Goal: Transaction & Acquisition: Purchase product/service

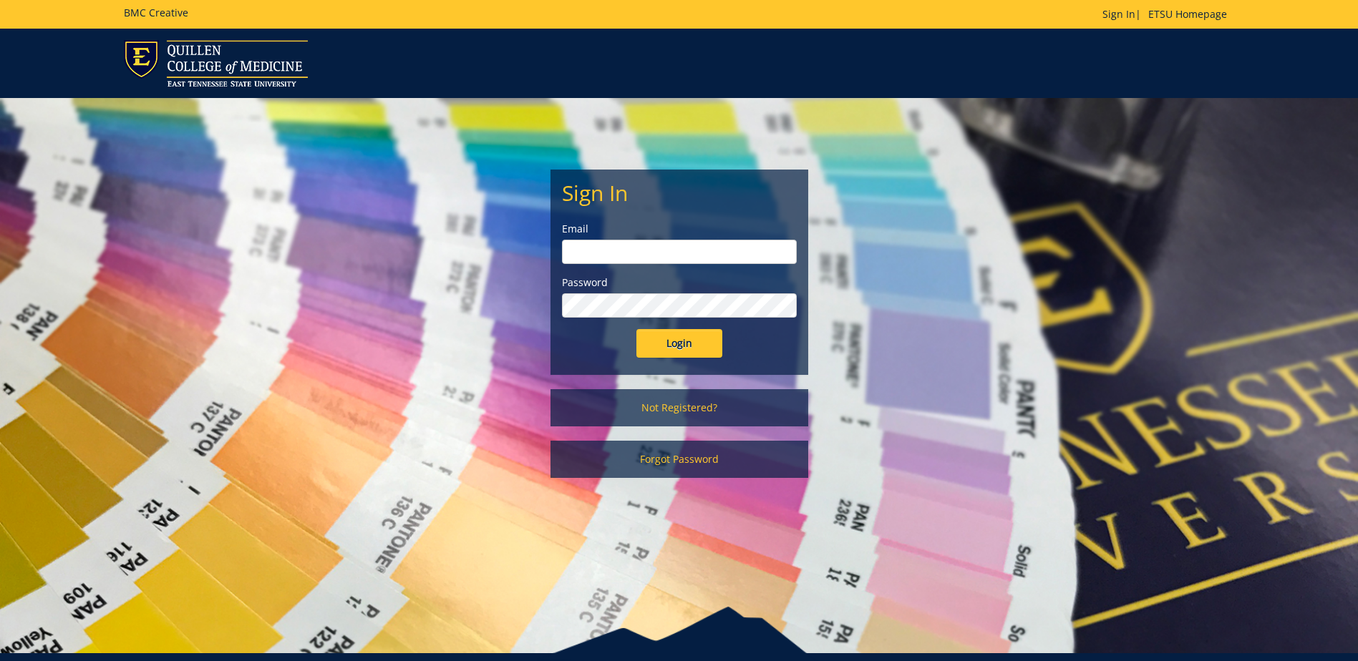
type input "canterw@etsu.edu"
click at [664, 338] on input "Login" at bounding box center [679, 343] width 86 height 29
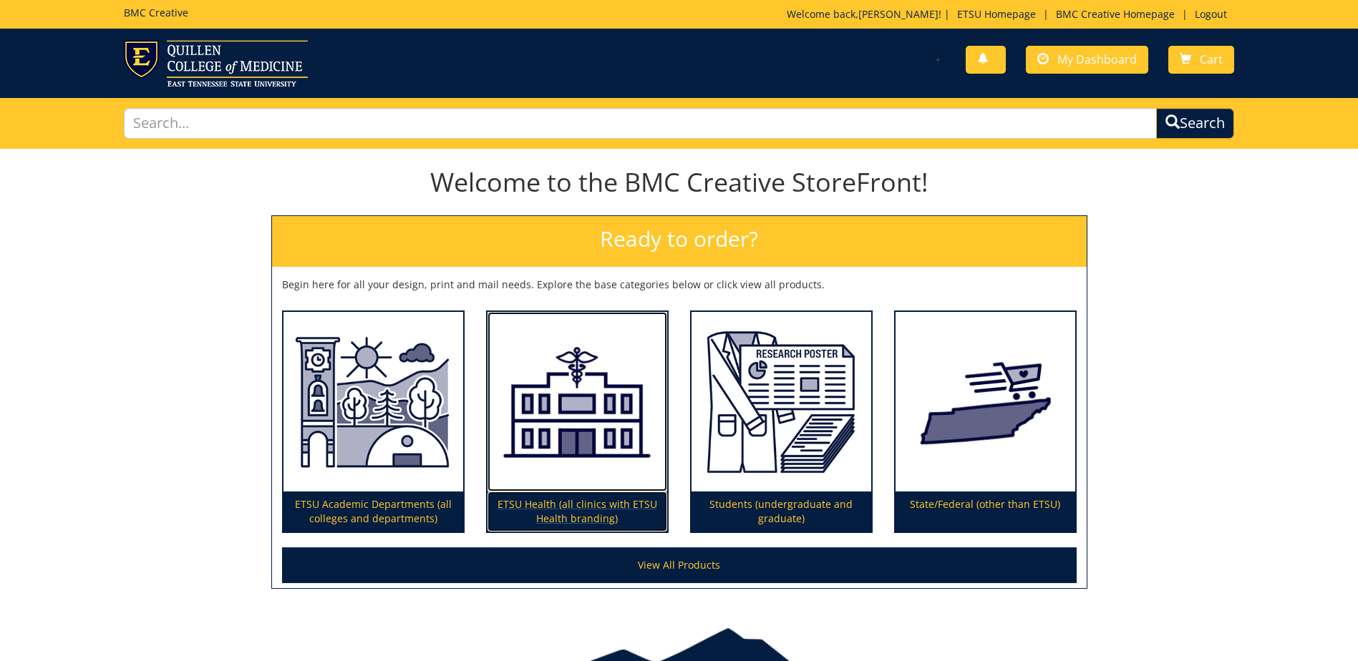
click at [575, 508] on p "ETSU Health (all clinics with ETSU Health branding)" at bounding box center [577, 512] width 180 height 40
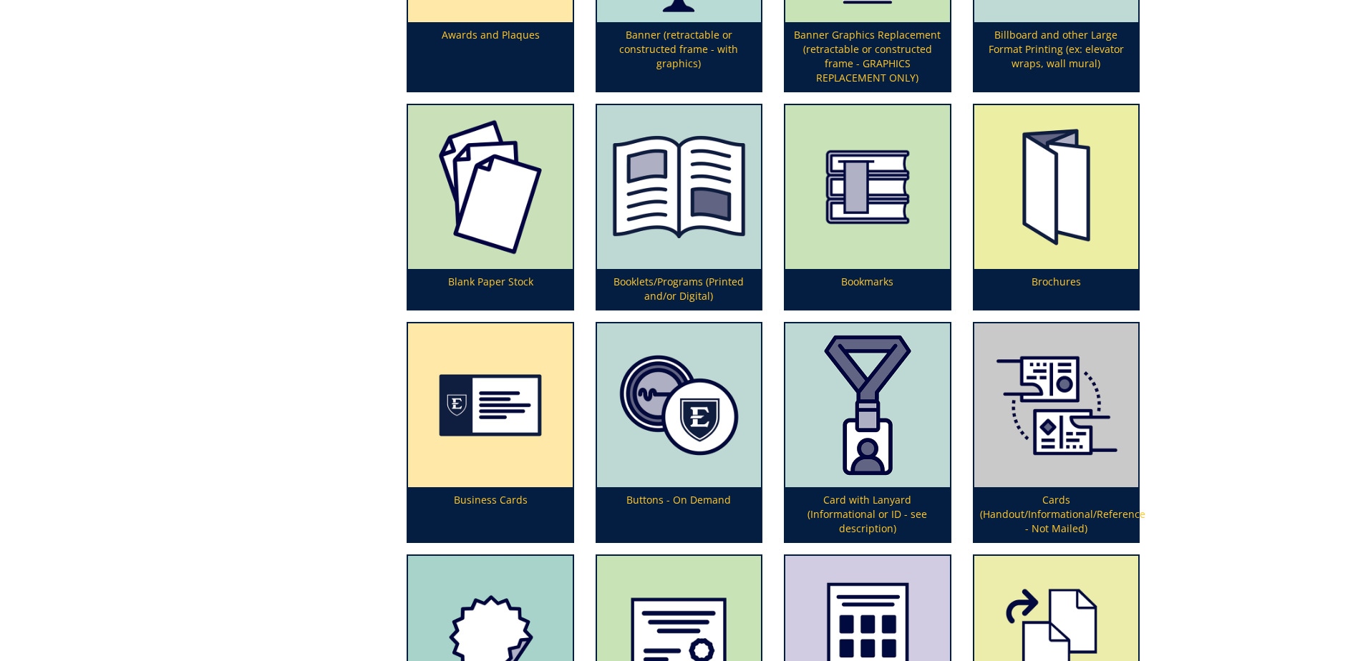
scroll to position [644, 0]
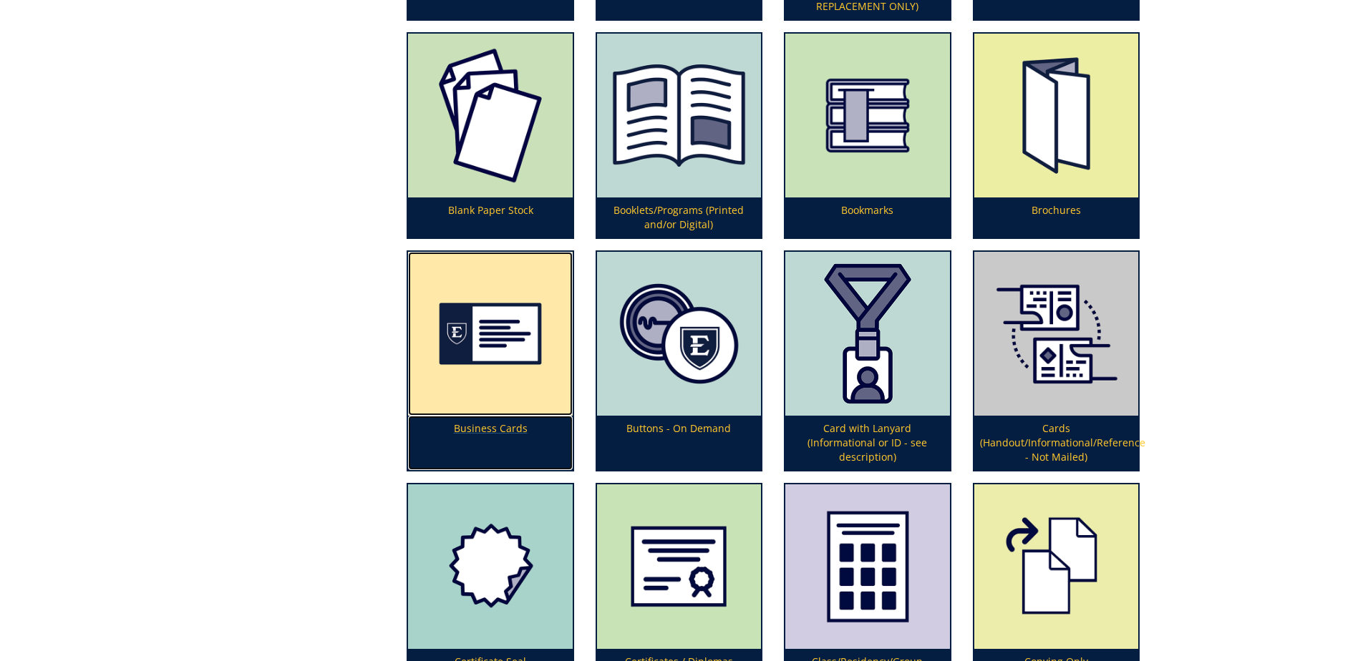
click at [485, 427] on p "Business Cards" at bounding box center [490, 443] width 164 height 54
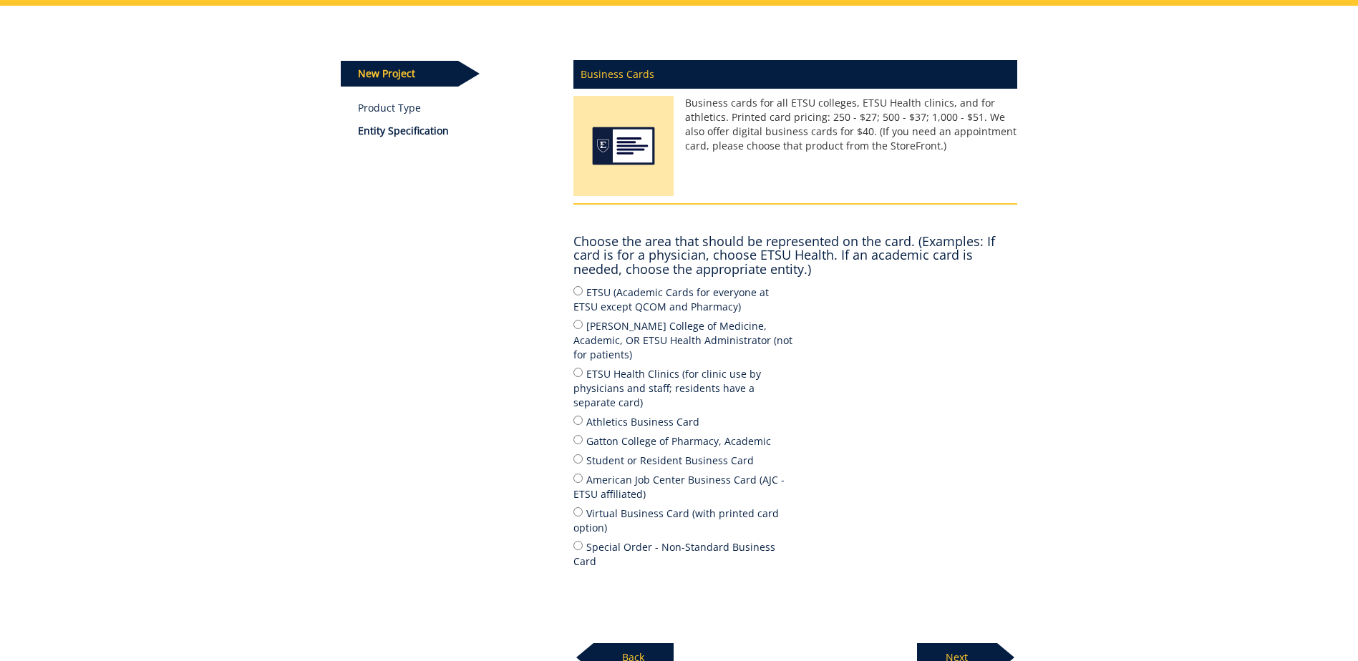
scroll to position [215, 0]
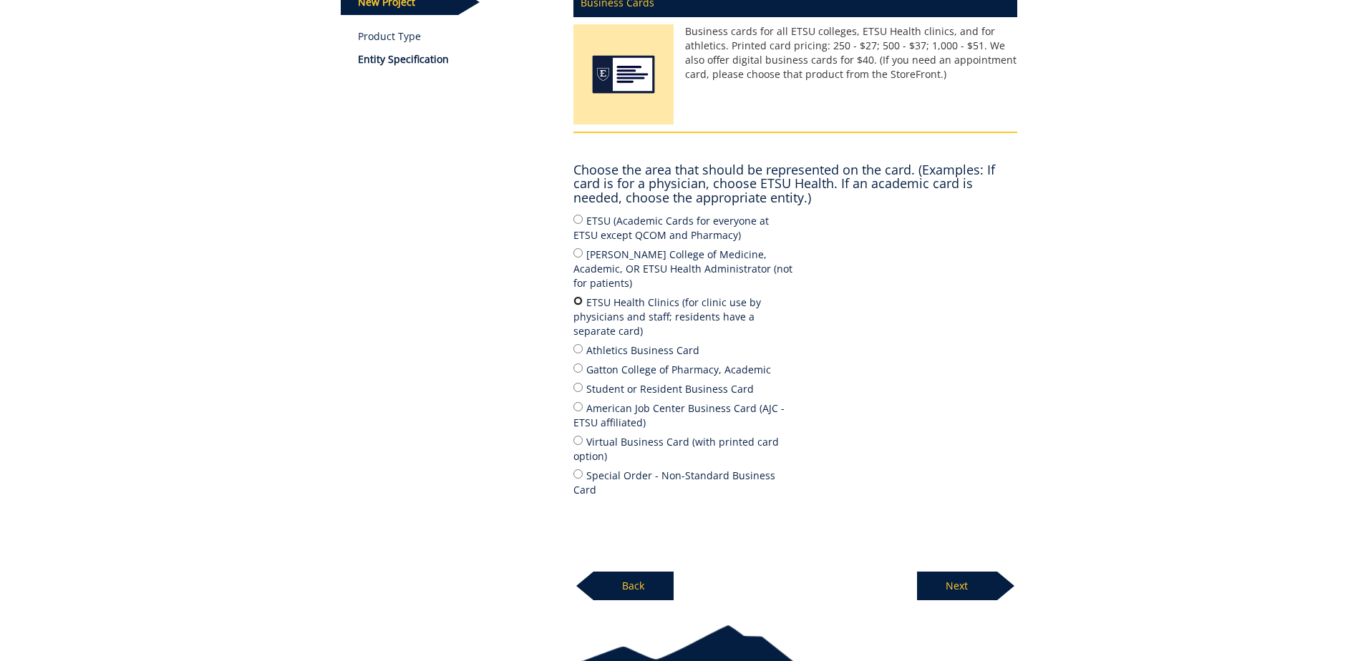
click at [577, 296] on input "ETSU Health Clinics (for clinic use by physicians and staff; residents have a s…" at bounding box center [577, 300] width 9 height 9
radio input "true"
click at [954, 572] on p "Next" at bounding box center [957, 586] width 80 height 29
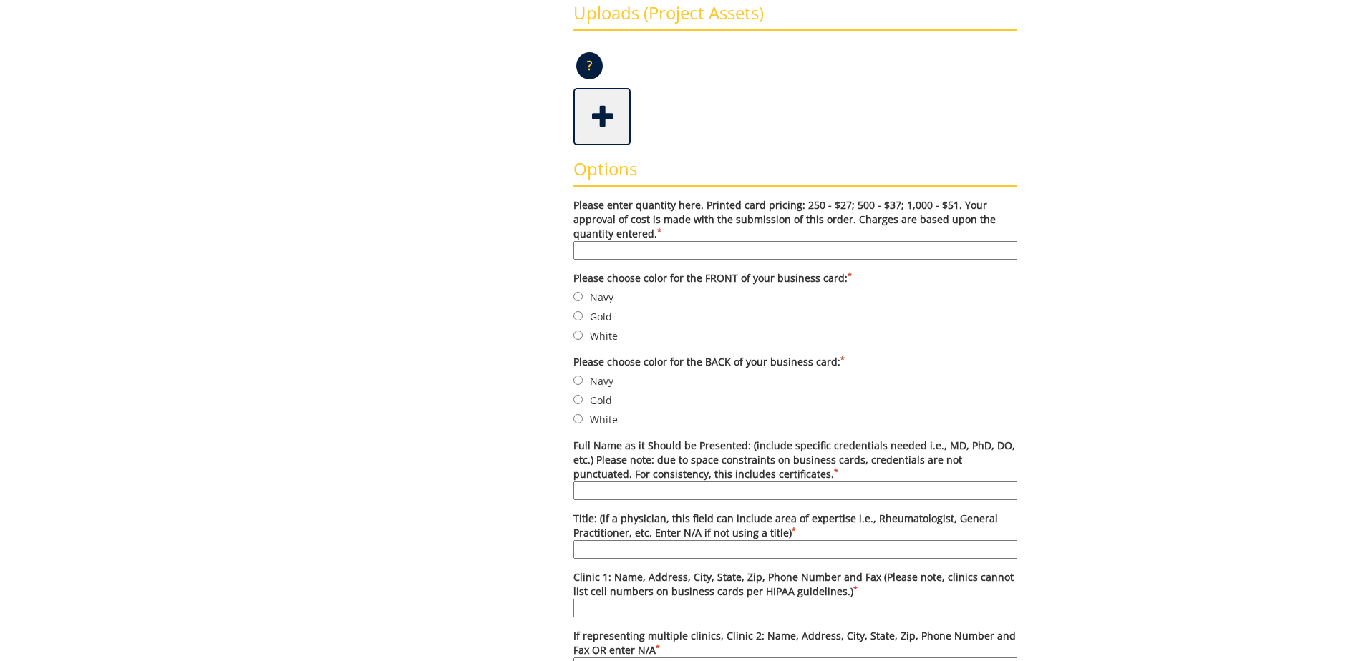
scroll to position [429, 0]
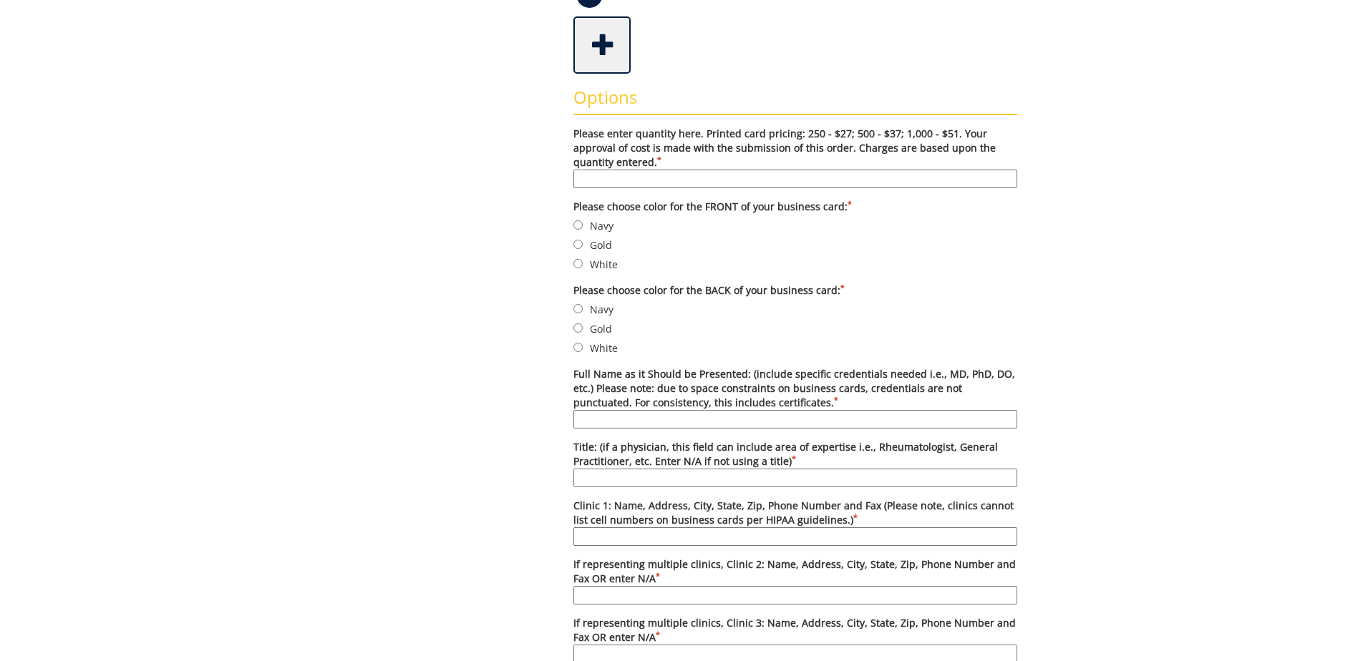
click at [678, 176] on input "Please enter quantity here. Printed card pricing: 250 - $27; 500 - $37; 1,000 -…" at bounding box center [795, 179] width 444 height 19
type input "500"
drag, startPoint x: 580, startPoint y: 264, endPoint x: 579, endPoint y: 283, distance: 18.6
click at [580, 264] on input "White" at bounding box center [577, 263] width 9 height 9
radio input "true"
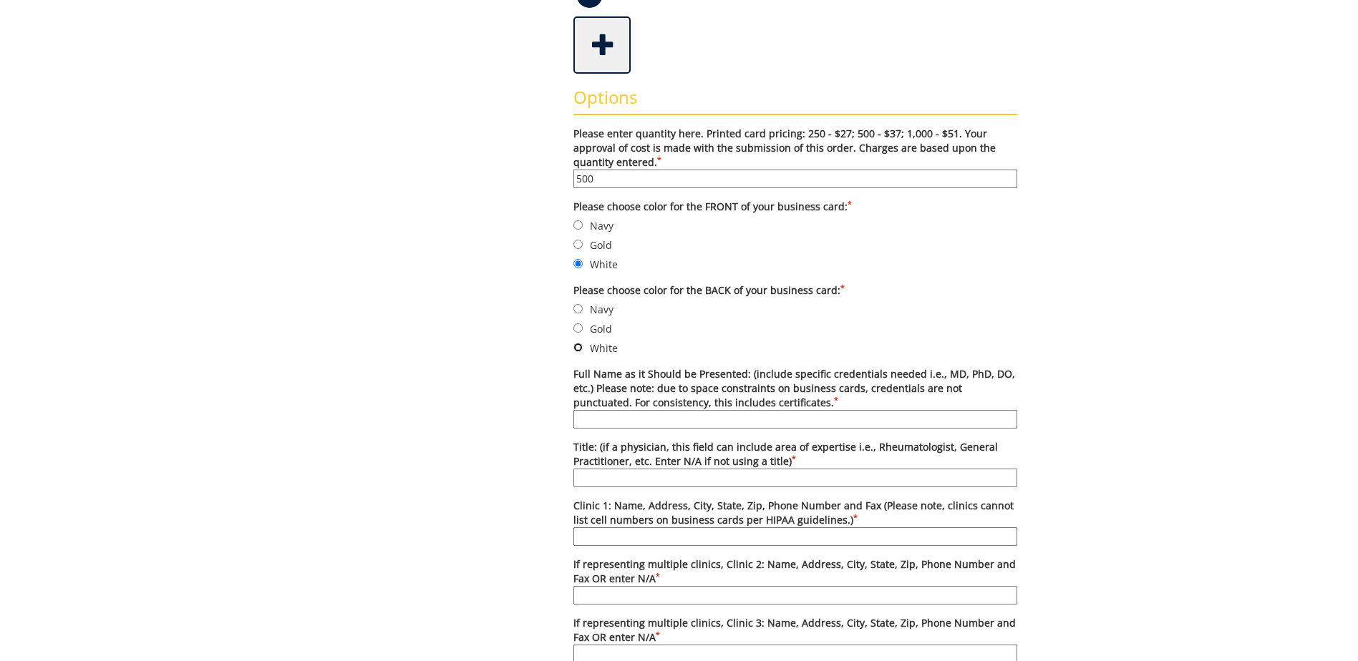
click at [580, 346] on input "White" at bounding box center [577, 347] width 9 height 9
radio input "true"
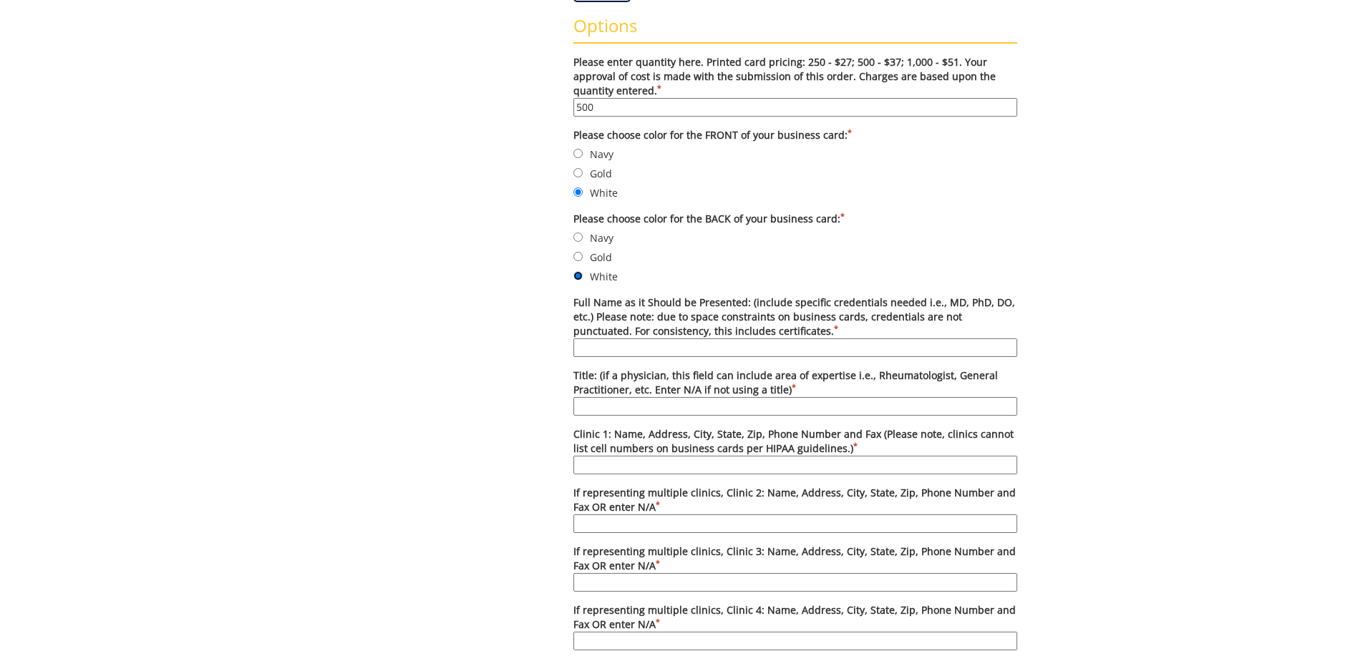
scroll to position [572, 0]
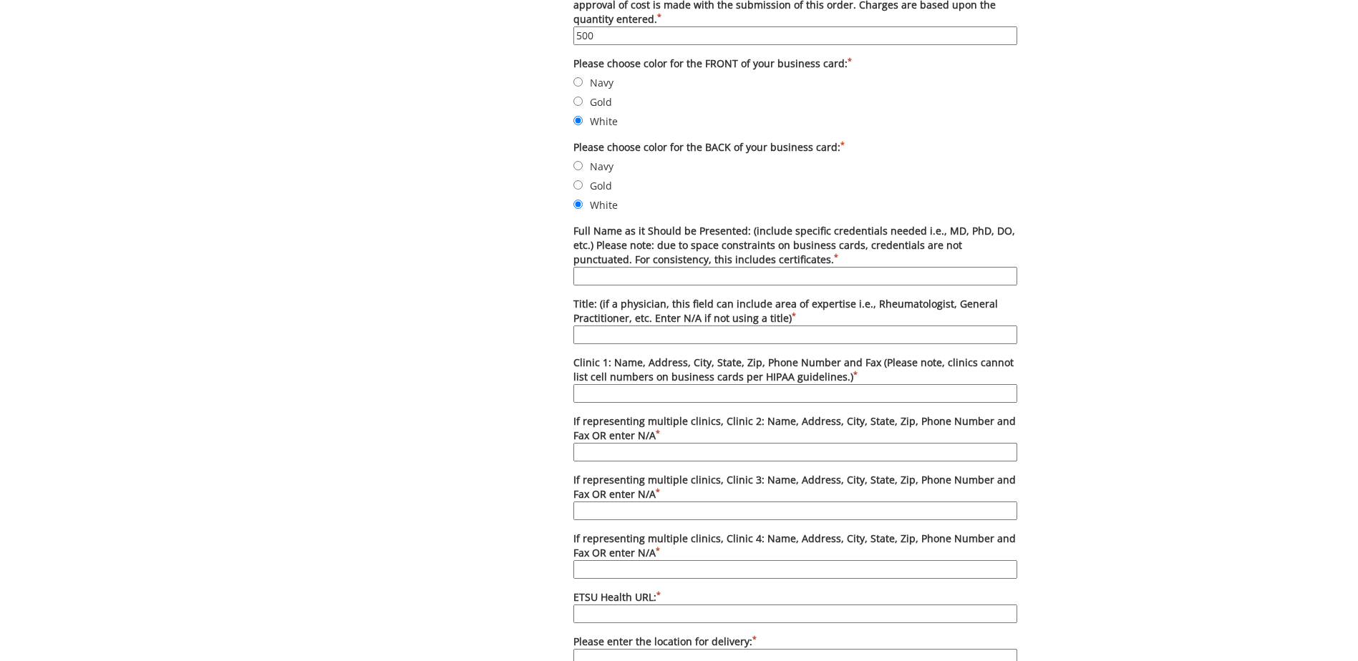
click at [614, 282] on input "Full Name as it Should be Presented: (include specific credentials needed i.e.,…" at bounding box center [795, 276] width 444 height 19
type input "Westley Canter Jr., CNA"
type input "Radiology & TBCSP Coordinator"
type input "Johnson City Community Health Center; 2151 Century Lane Johnson City, TN 37604;…"
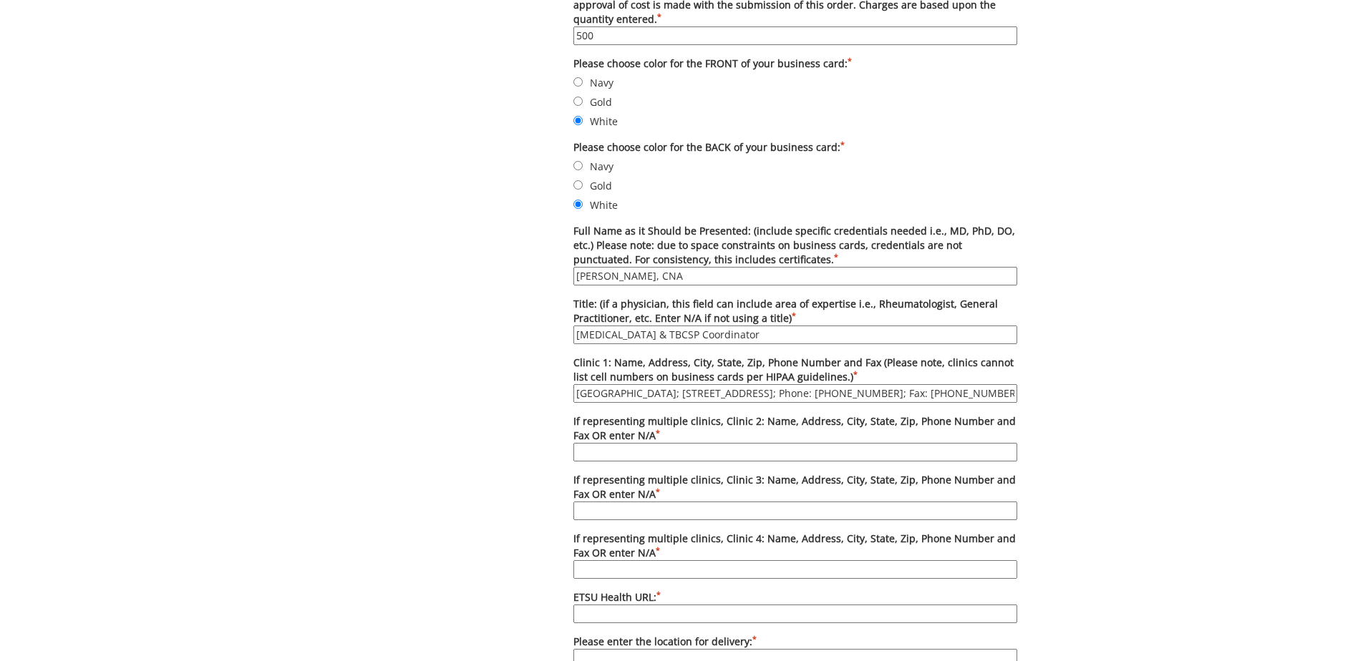
type input "https://www.etsu.edu/nursing/clinics/community/johnsoncity.php"
click at [505, 326] on div "Some kind of message here. New Project Product Type Entity Specification Order …" at bounding box center [679, 311] width 698 height 1471
click at [615, 271] on input "Westley Canter Jr., CNA" at bounding box center [795, 276] width 444 height 19
type input "Westley A. Canter Jr., CNA"
click at [527, 349] on div "Some kind of message here. New Project Product Type Entity Specification Order …" at bounding box center [679, 311] width 698 height 1471
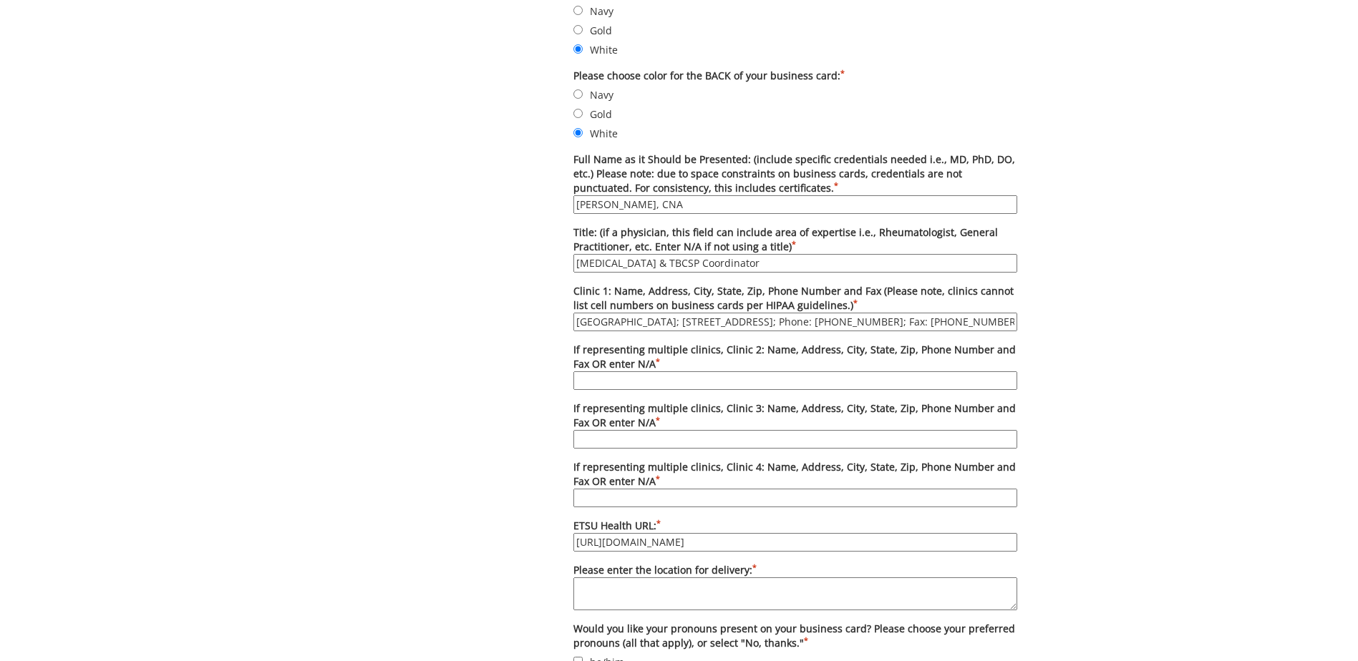
scroll to position [716, 0]
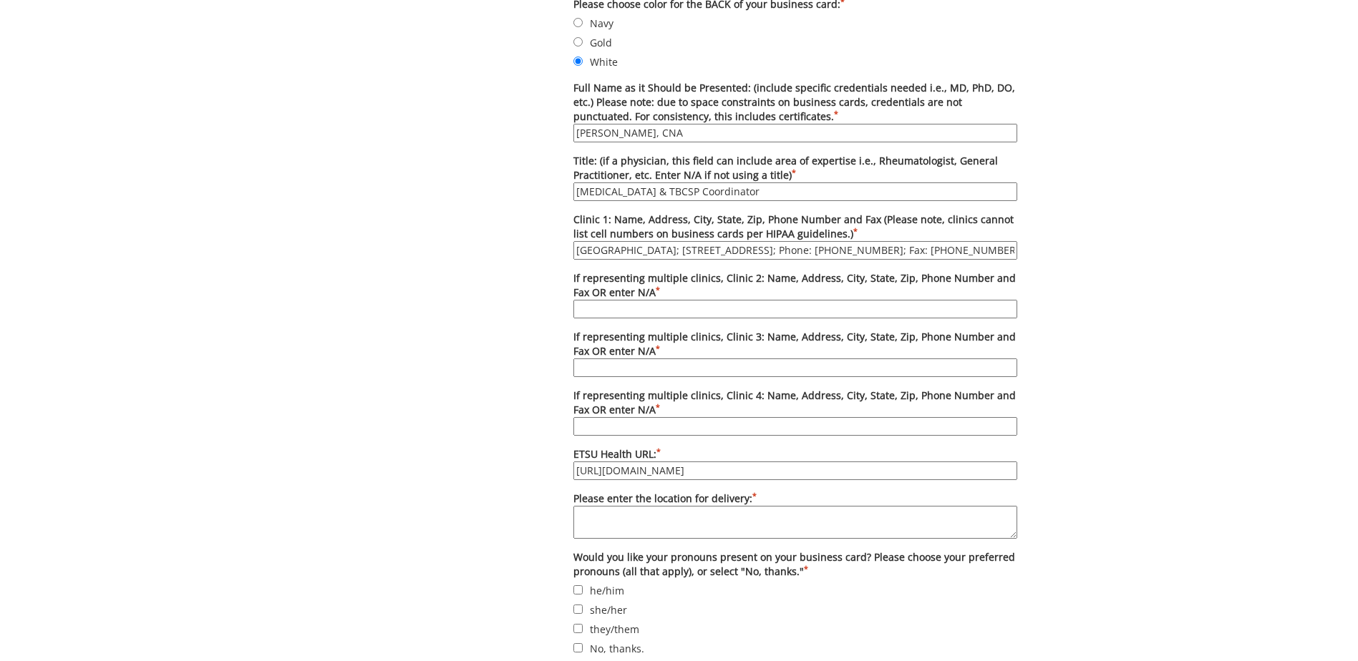
click at [853, 246] on input "Johnson City Community Health Center; 2151 Century Lane Johnson City, TN 37604;…" at bounding box center [795, 250] width 444 height 19
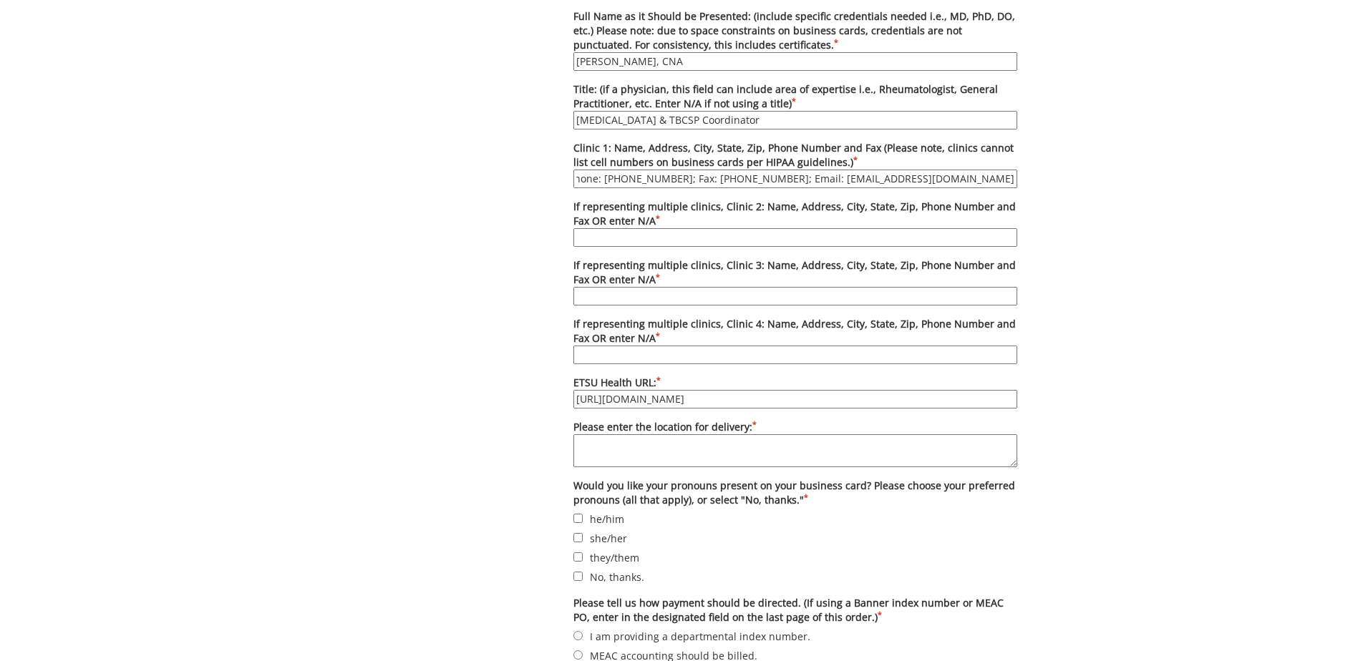
click at [628, 234] on input "If representing multiple clinics, Clinic 2: Name, Address, City, State, Zip, Ph…" at bounding box center [795, 237] width 444 height 19
type input "N/A"
click at [647, 300] on input "If representing multiple clinics, Clinic 3: Name, Address, City, State, Zip, Ph…" at bounding box center [795, 296] width 444 height 19
type input "N/A"
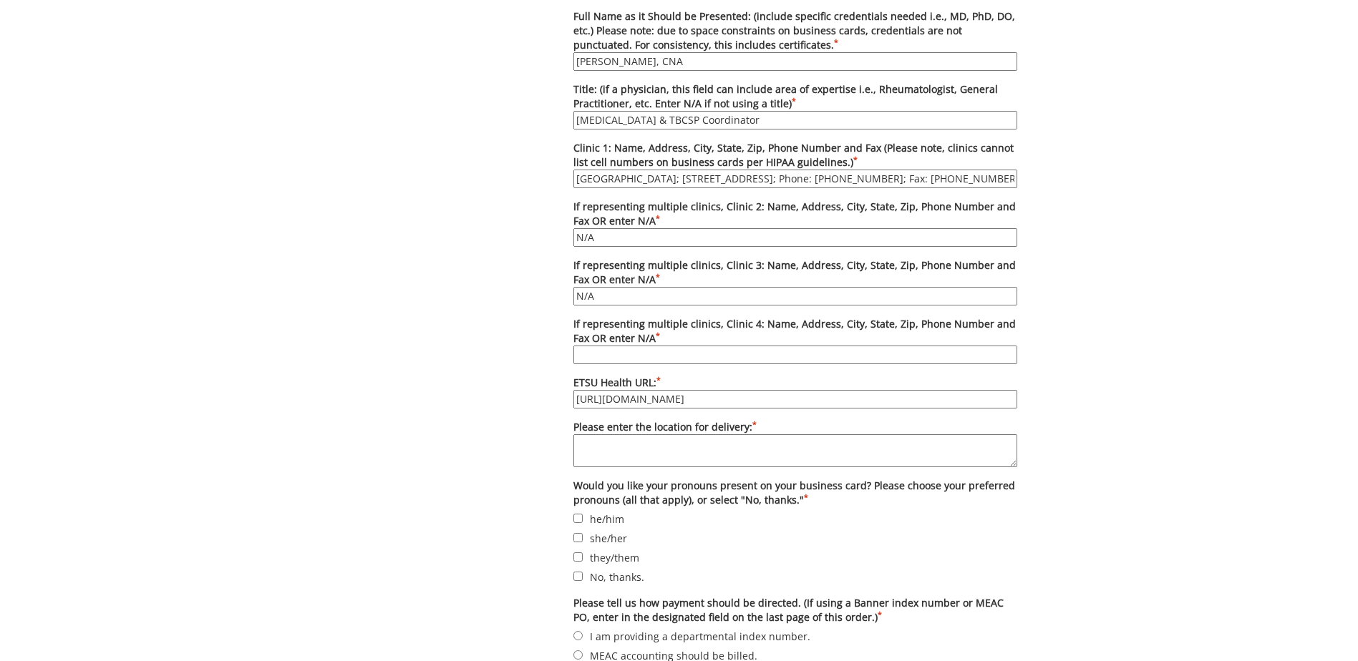
click at [631, 354] on input "If representing multiple clinics, Clinic 4: Name, Address, City, State, Zip, Ph…" at bounding box center [795, 355] width 444 height 19
type input "N/A"
click at [457, 378] on div "Some kind of message here. New Project Product Type Entity Specification Order …" at bounding box center [679, 97] width 698 height 1471
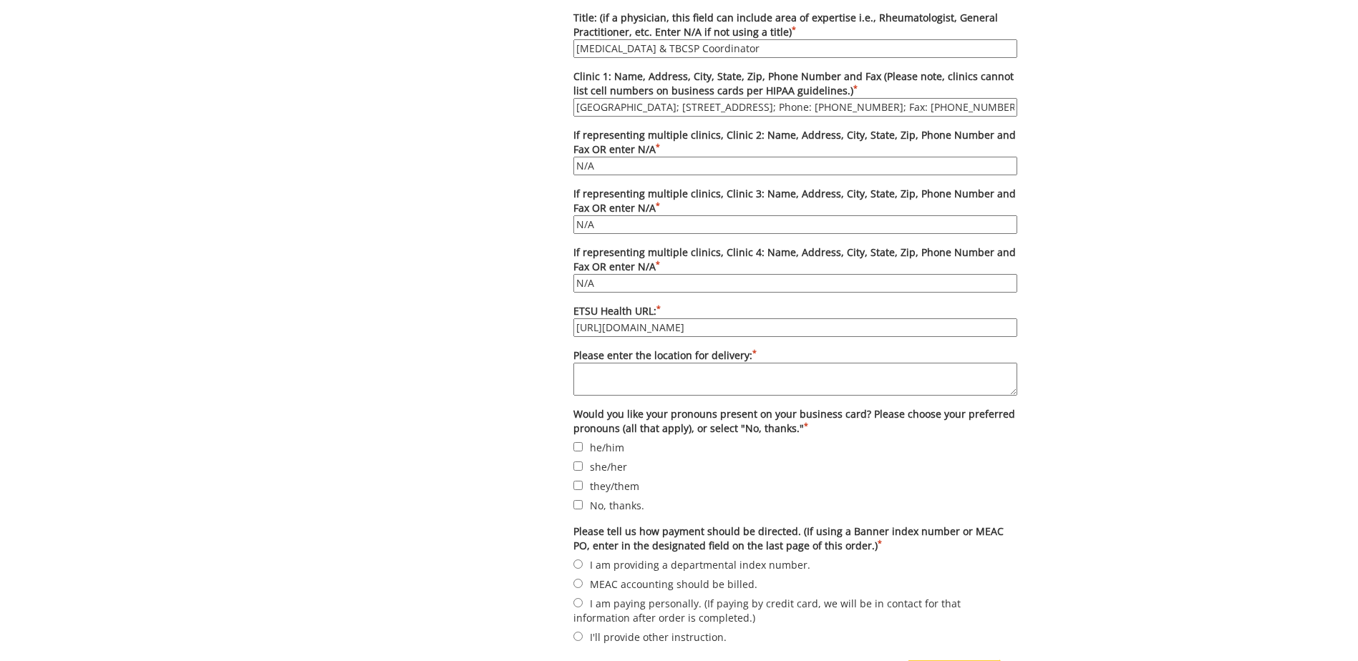
click at [655, 383] on textarea "Please enter the location for delivery: *" at bounding box center [795, 379] width 444 height 33
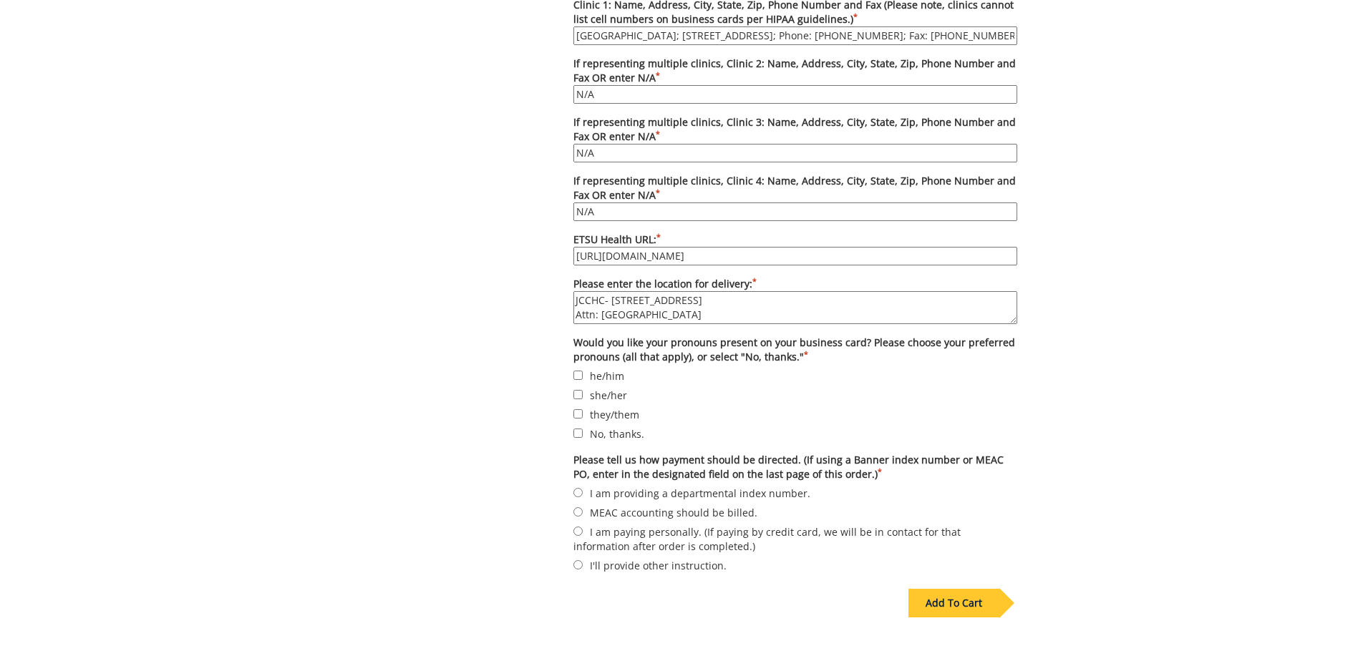
scroll to position [1002, 0]
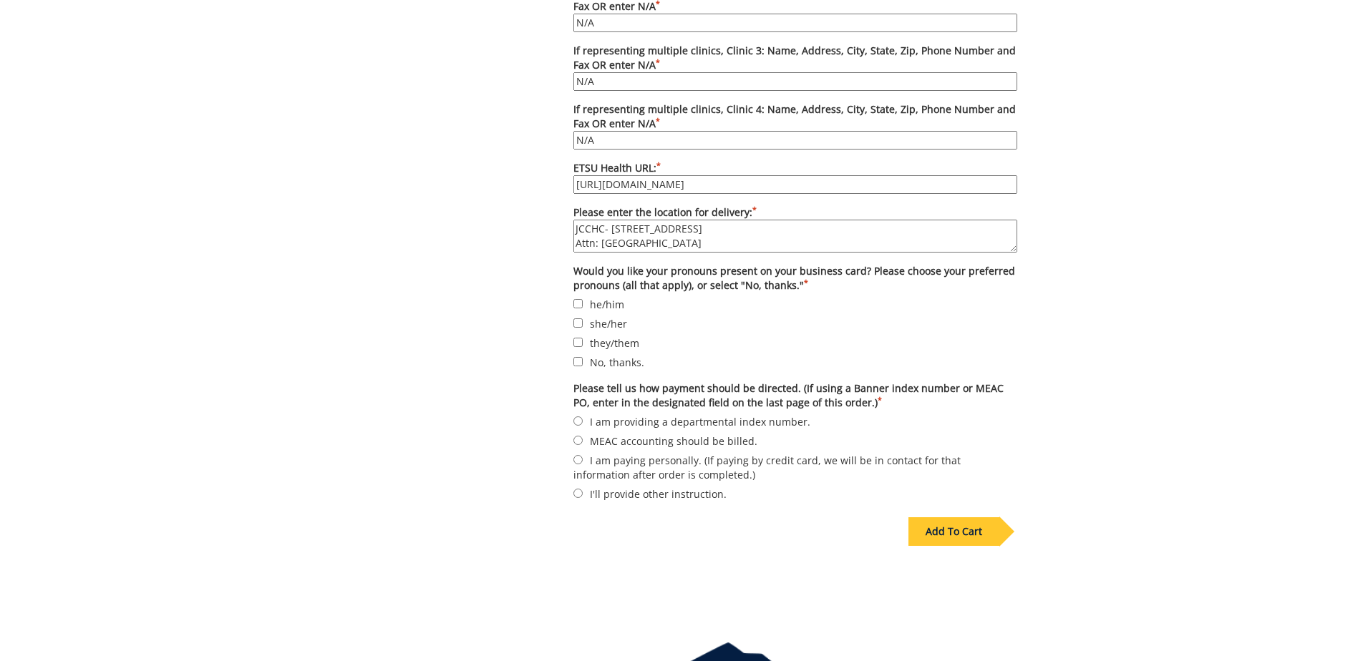
type textarea "JCCHC- 2151 Century Lane Johnson City, TN 37604 Attn: Westley"
click at [580, 301] on input "he/him" at bounding box center [577, 303] width 9 height 9
checkbox input "true"
click at [579, 460] on input "I am paying personally. (If paying by credit card, we will be in contact for th…" at bounding box center [577, 459] width 9 height 9
radio input "true"
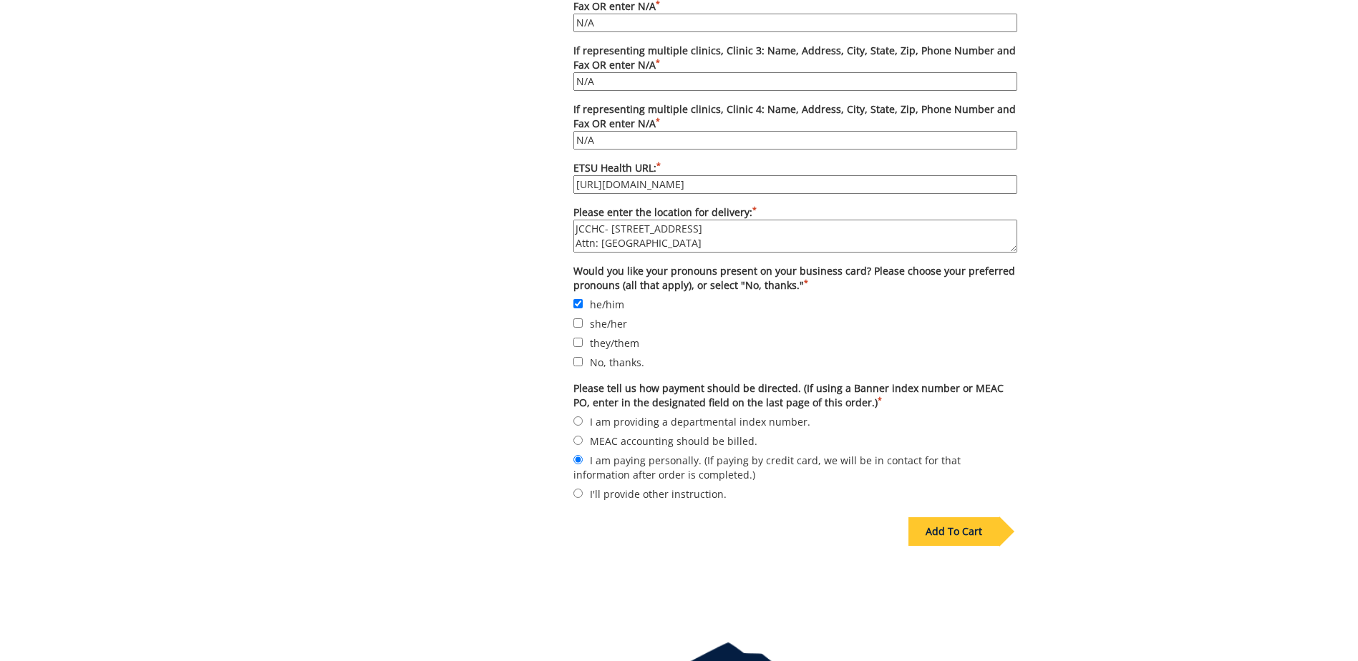
click at [960, 535] on div "Add To Cart" at bounding box center [953, 531] width 91 height 29
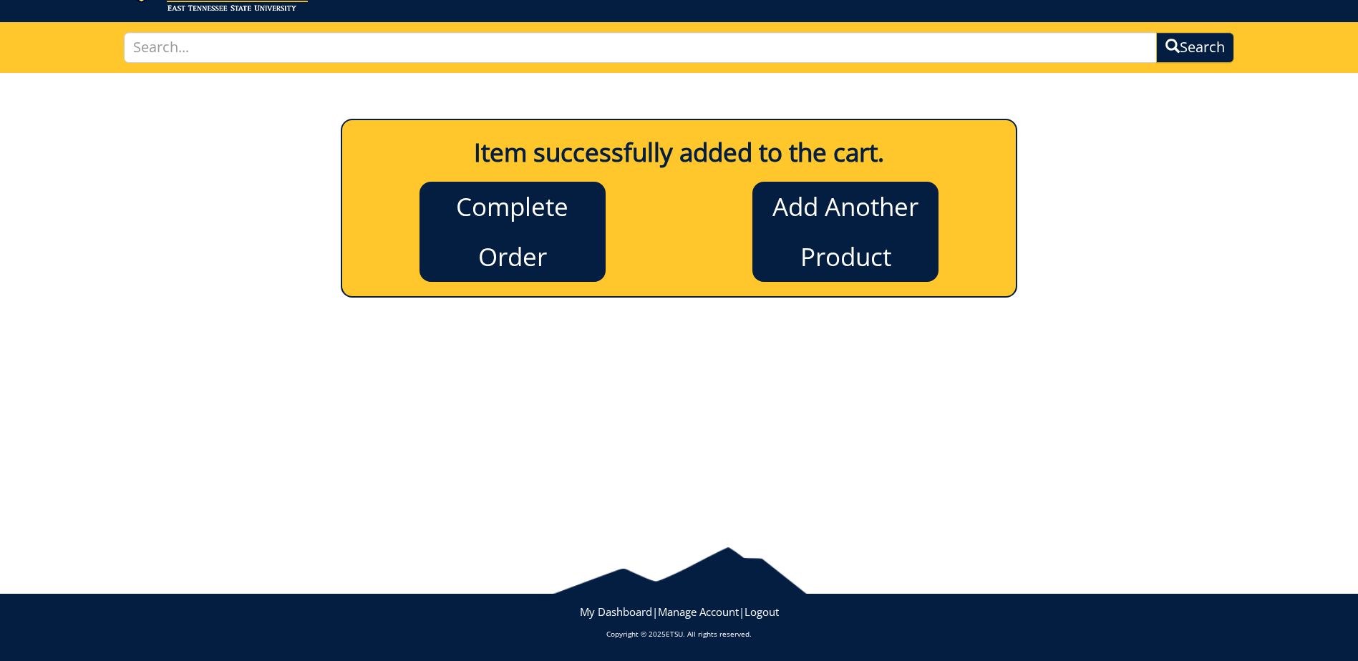
click at [977, 238] on div "Add Another Product" at bounding box center [845, 226] width 333 height 112
click at [897, 230] on link "Add Another Product" at bounding box center [845, 232] width 186 height 100
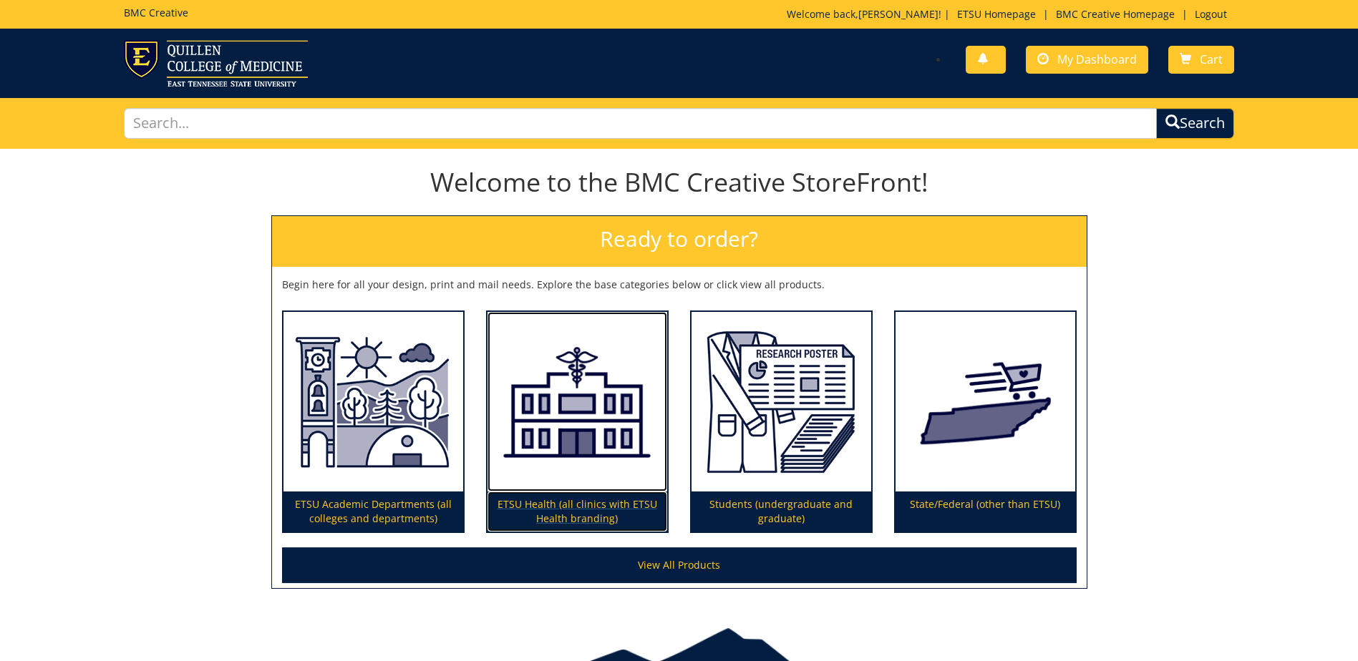
click at [587, 507] on p "ETSU Health (all clinics with ETSU Health branding)" at bounding box center [577, 512] width 180 height 40
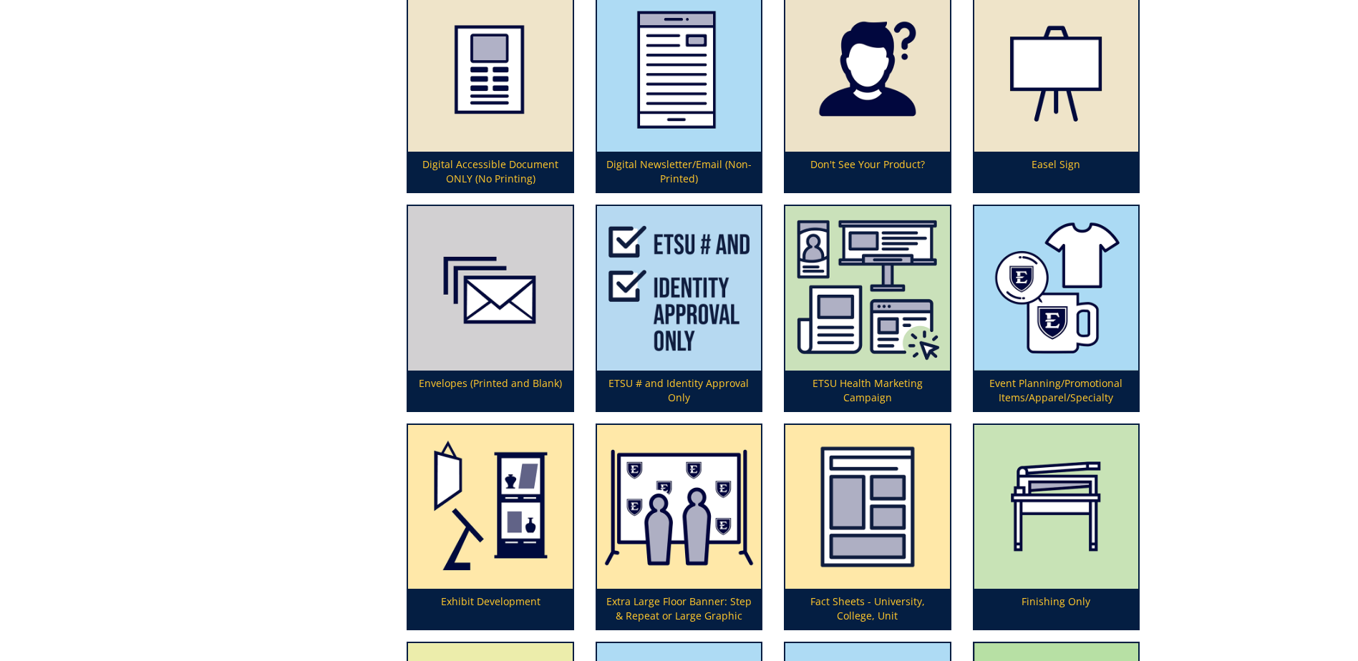
scroll to position [1431, 0]
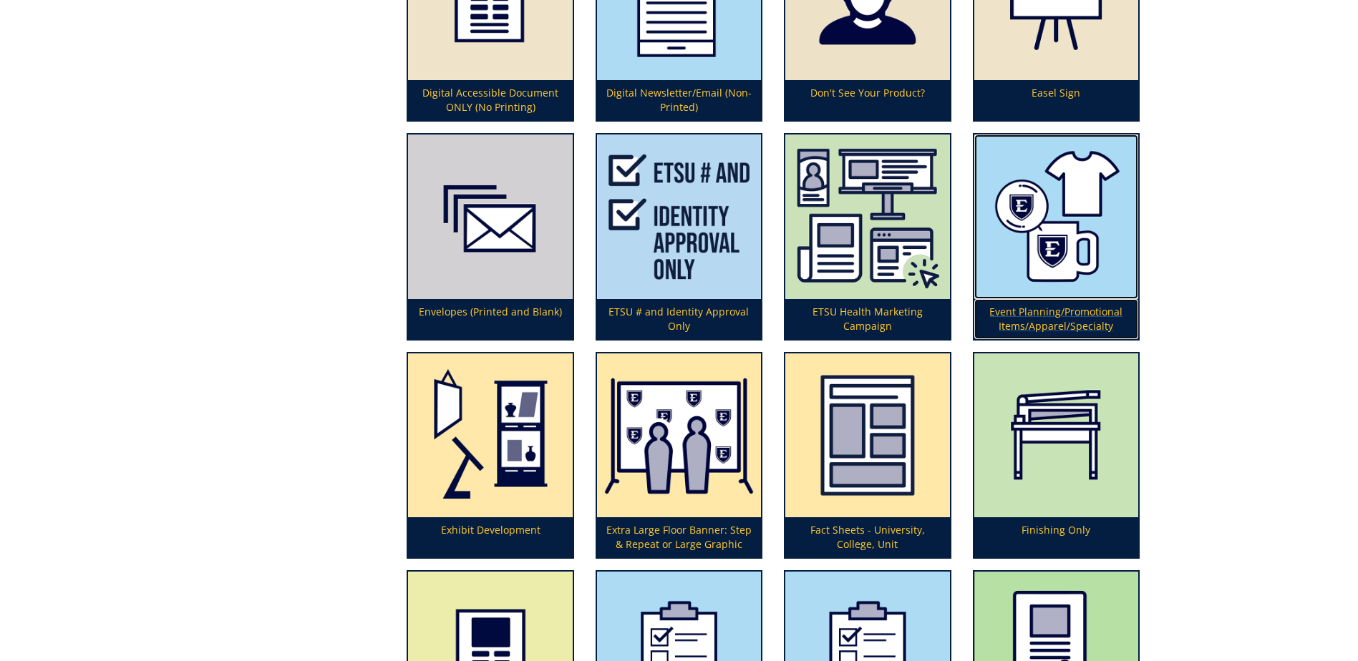
click at [1052, 313] on p "Event Planning/Promotional Items/Apparel/Specialty" at bounding box center [1056, 319] width 164 height 40
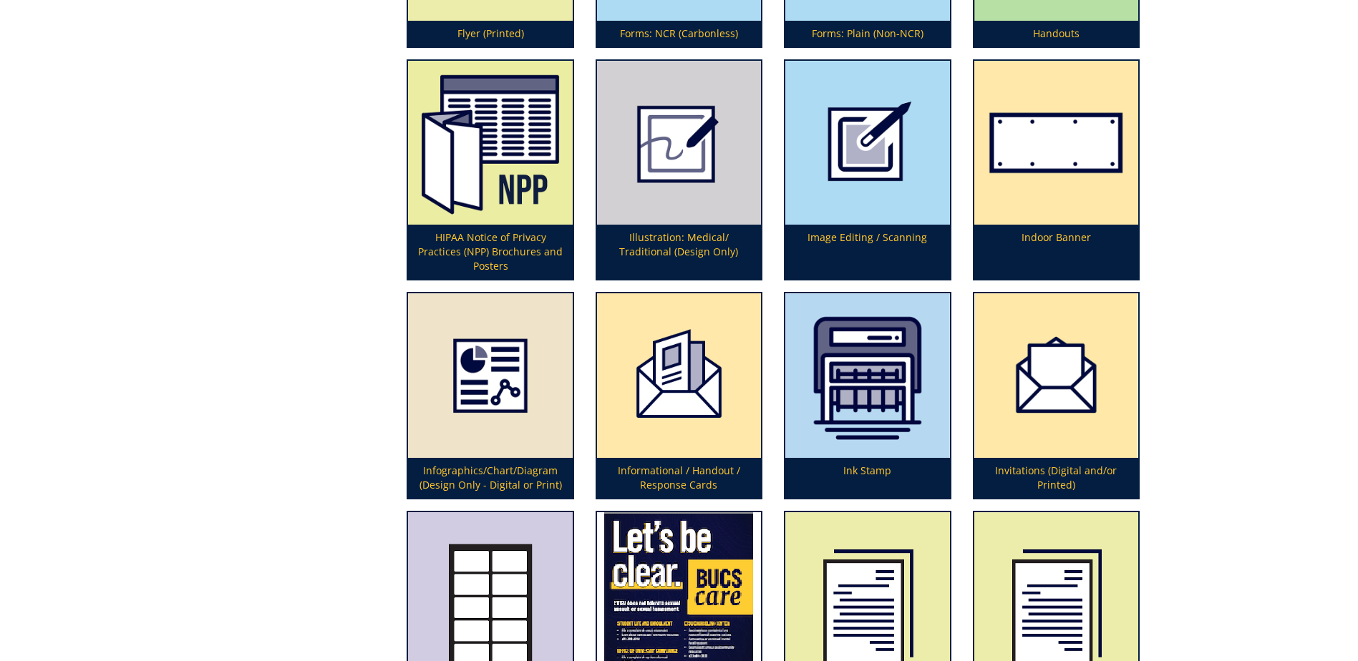
scroll to position [2218, 0]
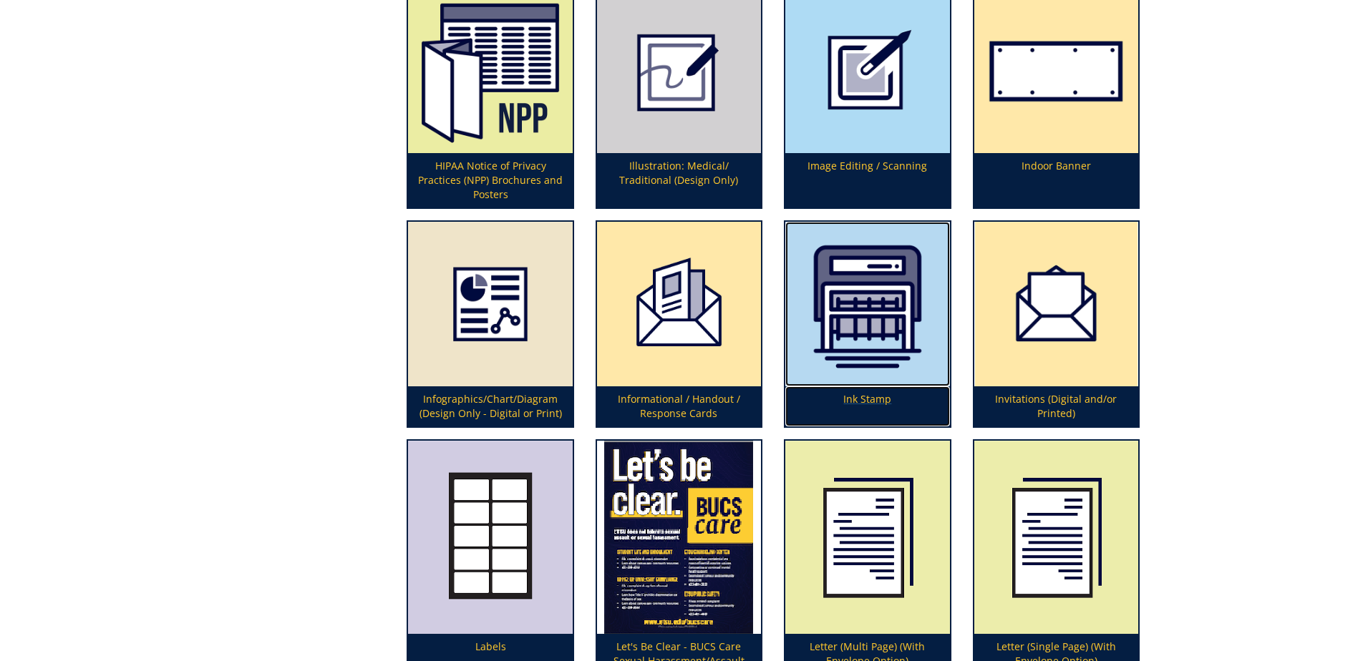
click at [874, 398] on p "Ink Stamp" at bounding box center [867, 406] width 164 height 40
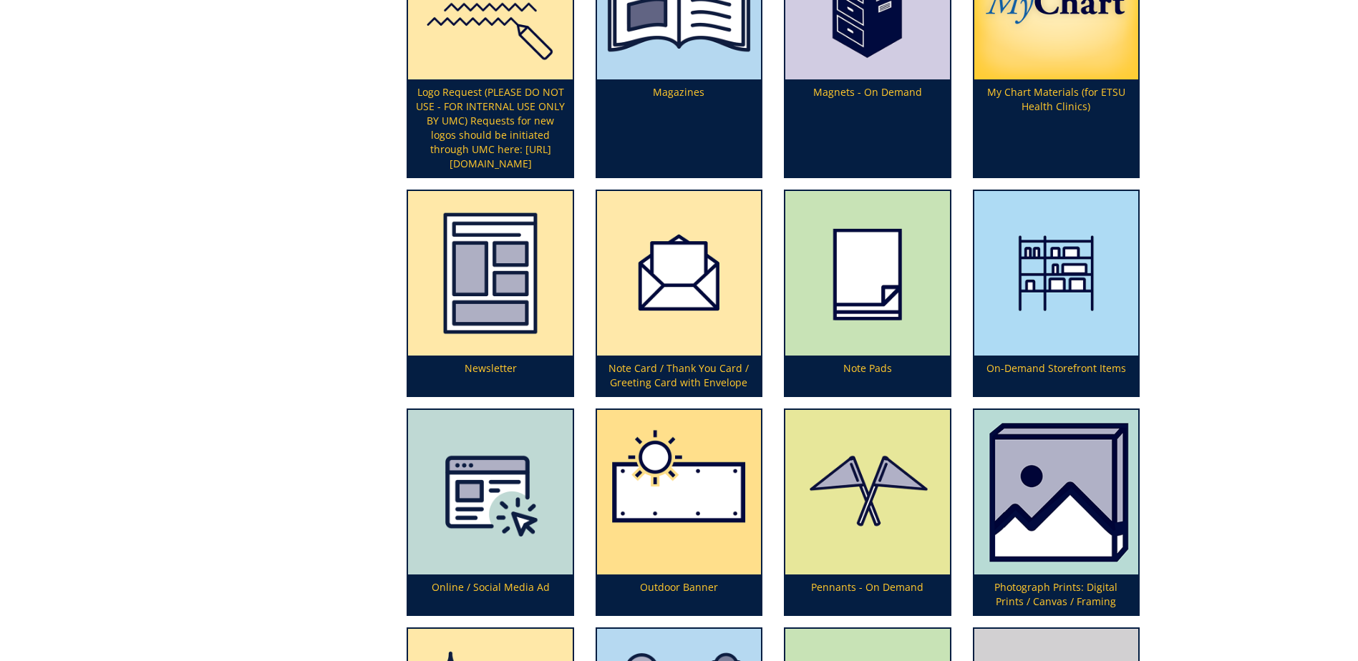
scroll to position [3077, 0]
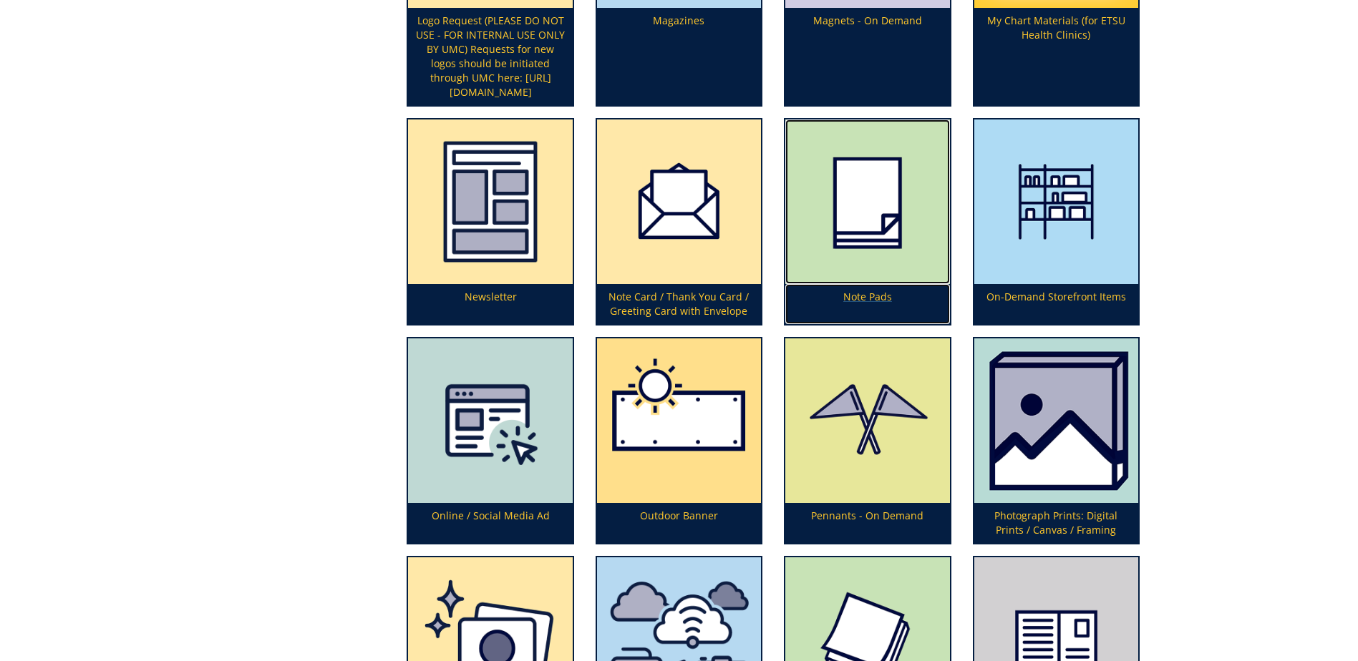
click at [873, 295] on p "Note Pads" at bounding box center [867, 304] width 164 height 40
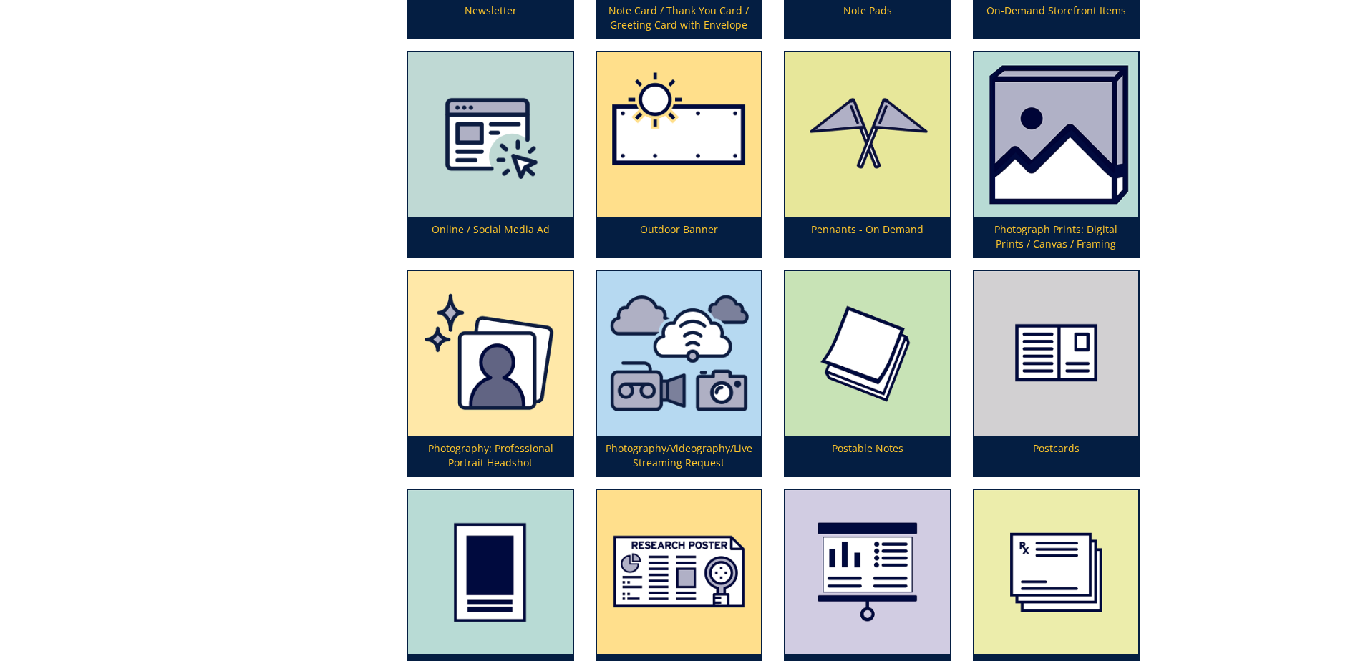
scroll to position [3435, 0]
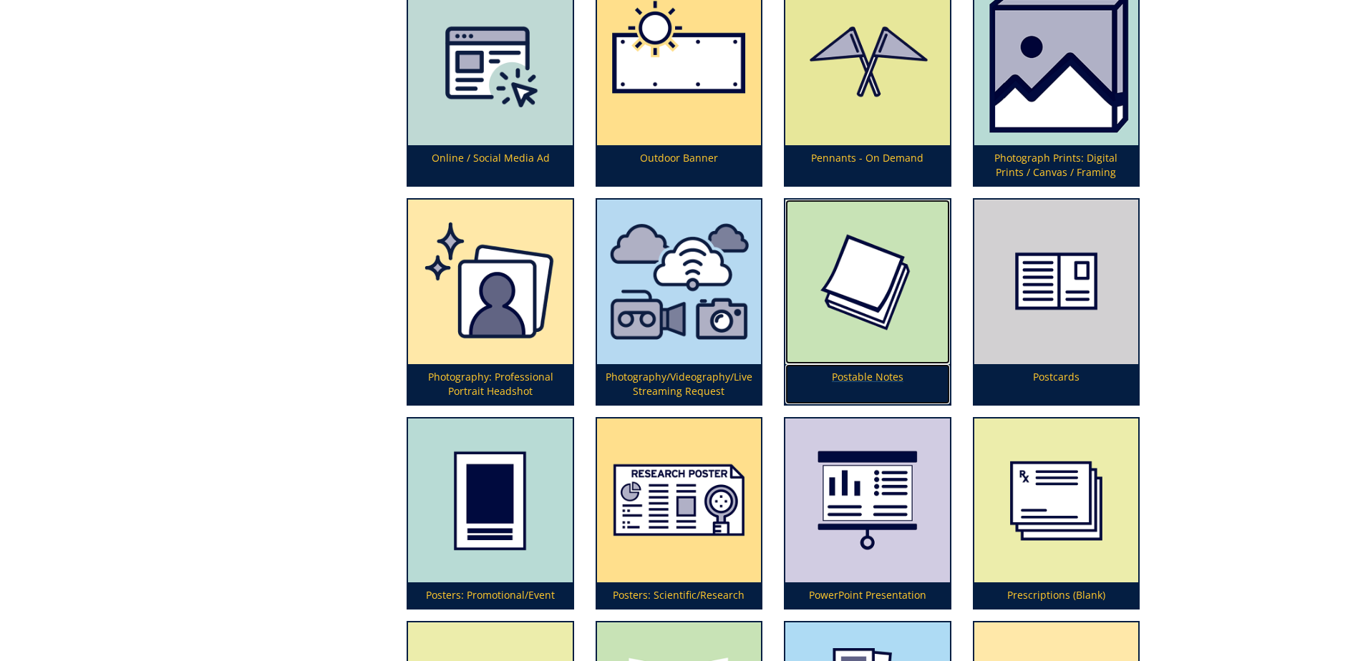
click at [863, 377] on p "Postable Notes" at bounding box center [867, 384] width 164 height 40
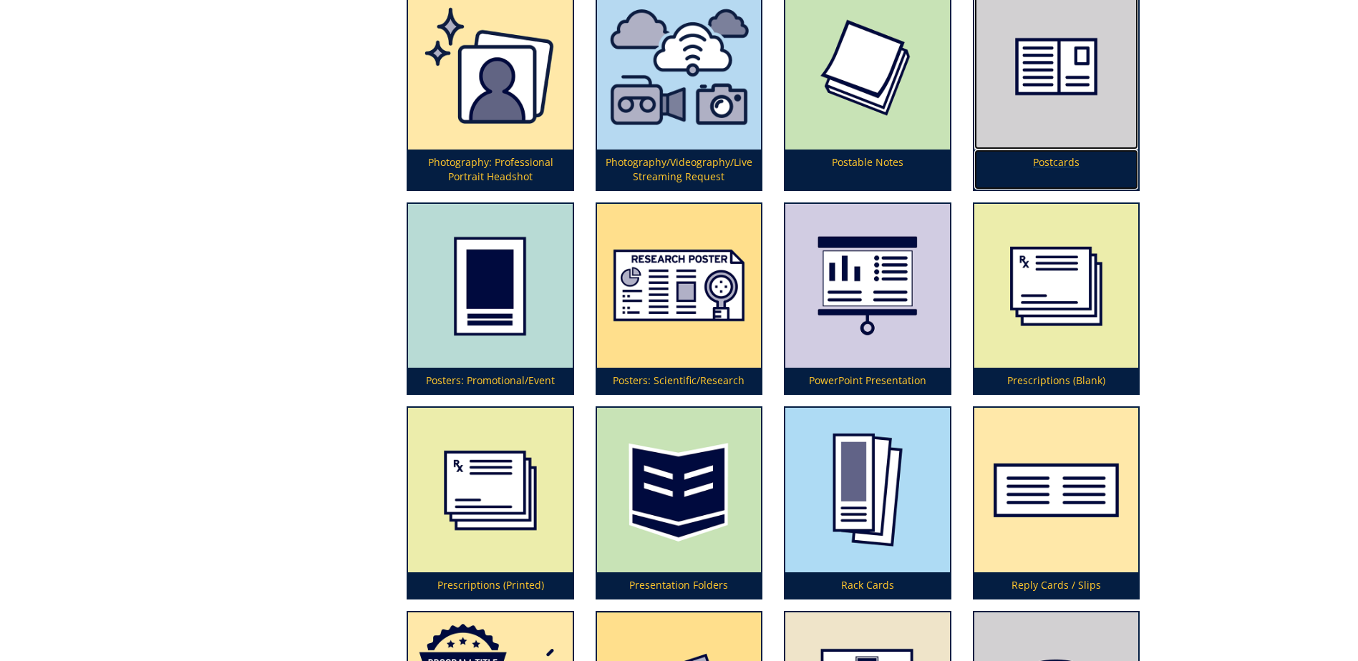
click at [1060, 160] on p "Postcards" at bounding box center [1056, 170] width 164 height 40
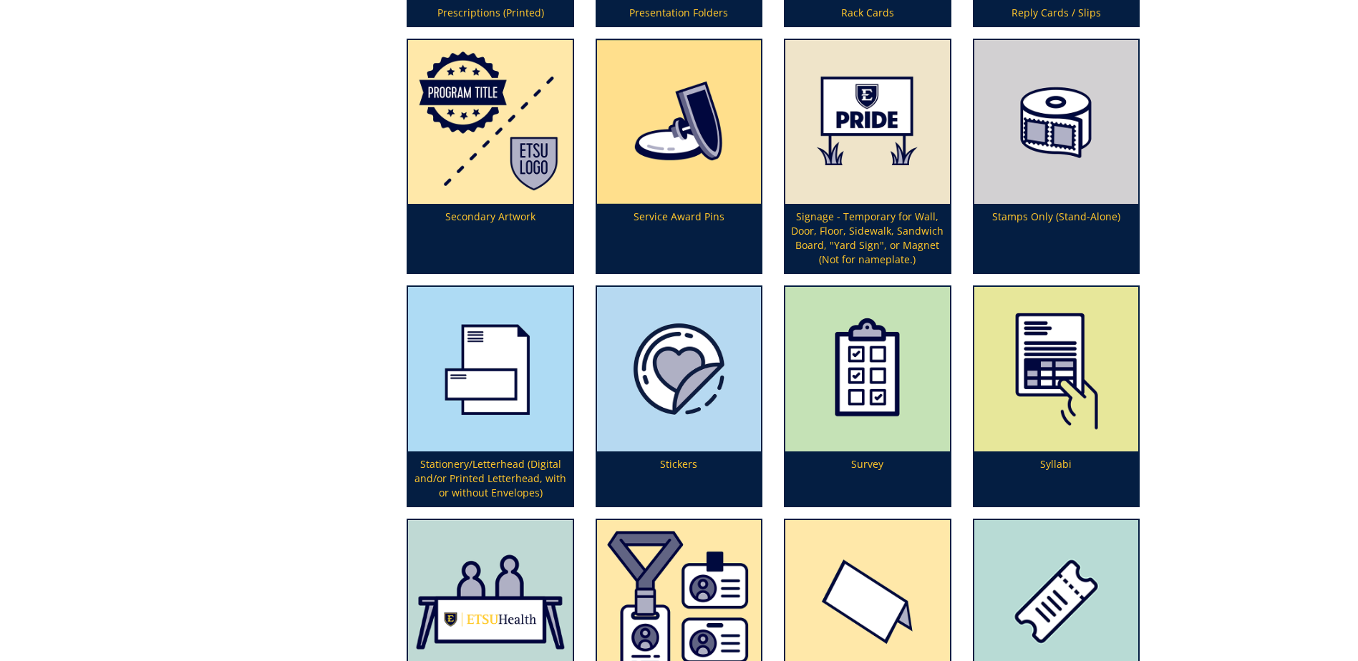
scroll to position [4294, 0]
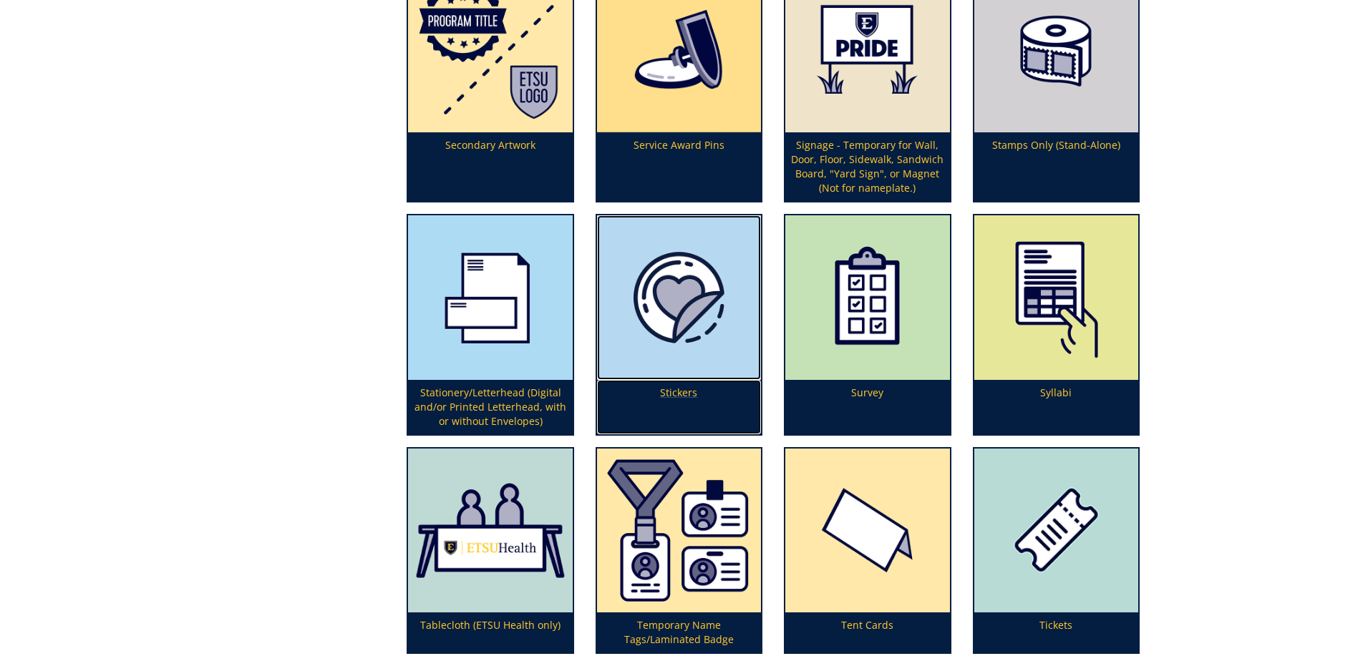
click at [686, 394] on p "Stickers" at bounding box center [679, 407] width 164 height 54
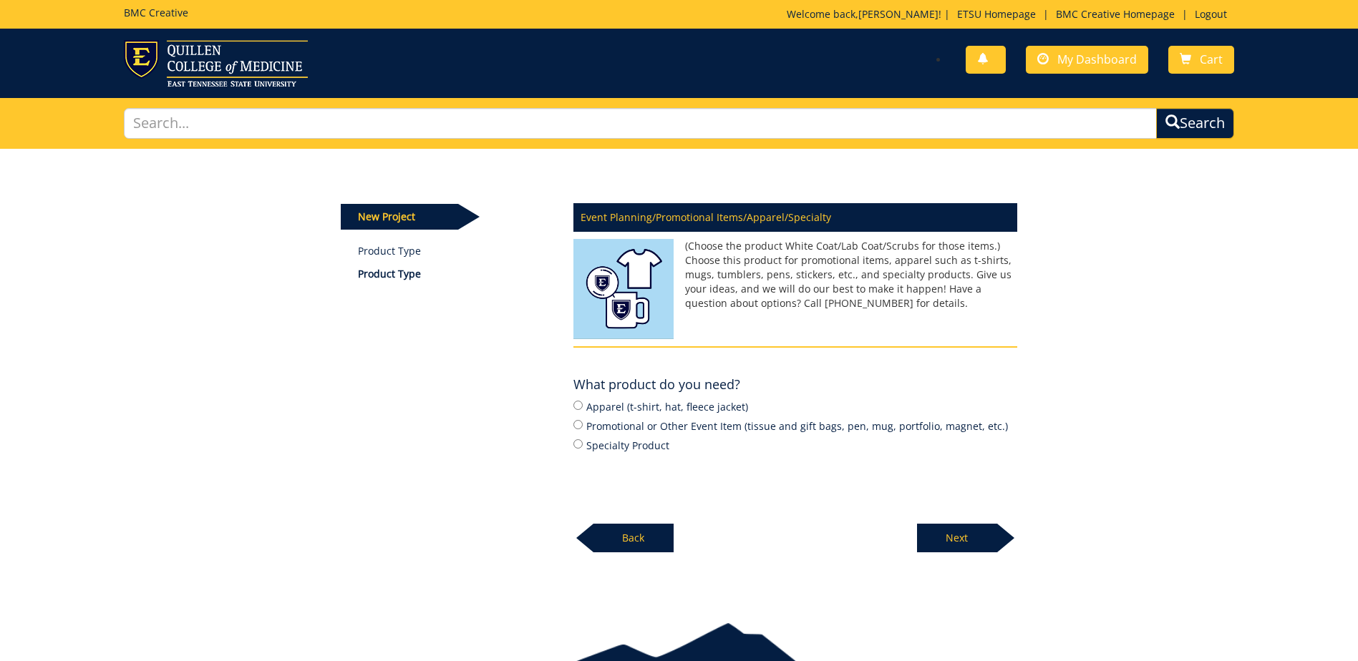
click at [632, 405] on label "Apparel (t-shirt, hat, fleece jacket)" at bounding box center [795, 407] width 444 height 16
click at [583, 405] on input "Apparel (t-shirt, hat, fleece jacket)" at bounding box center [577, 405] width 9 height 9
radio input "true"
click at [971, 540] on p "Next" at bounding box center [957, 538] width 80 height 29
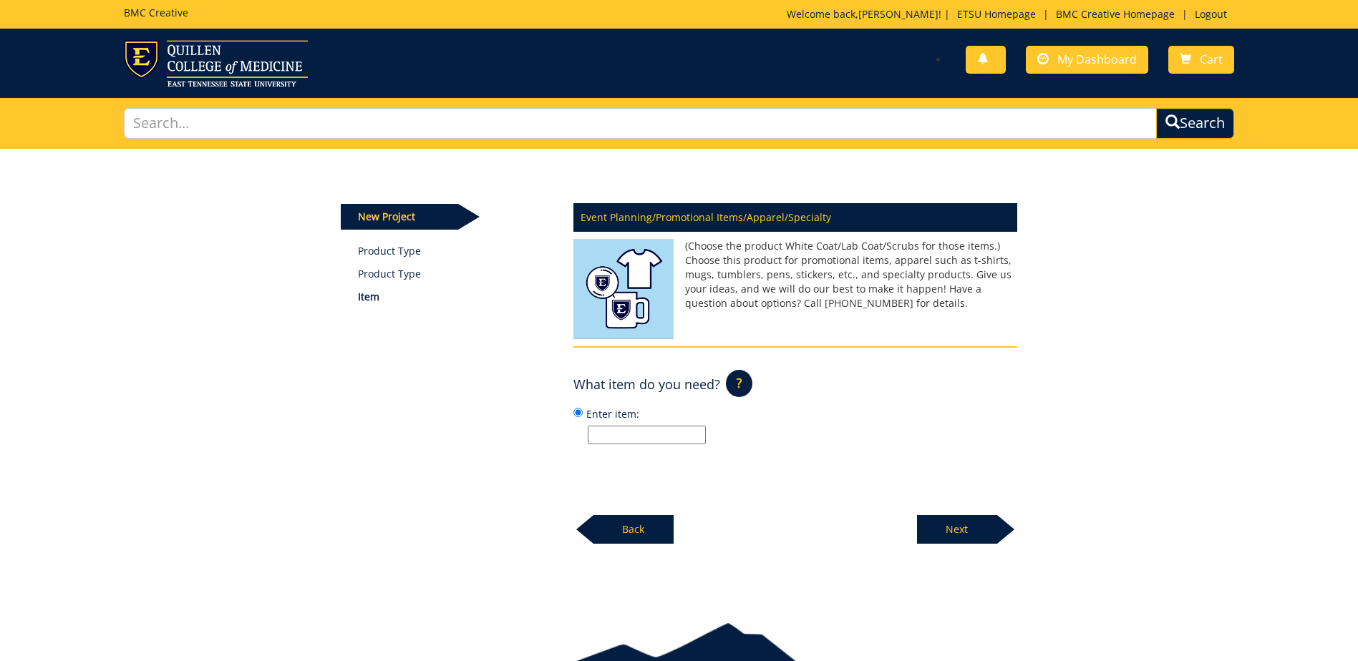
click at [610, 431] on input "Enter item:" at bounding box center [647, 435] width 118 height 19
click at [615, 529] on p "Back" at bounding box center [633, 529] width 80 height 29
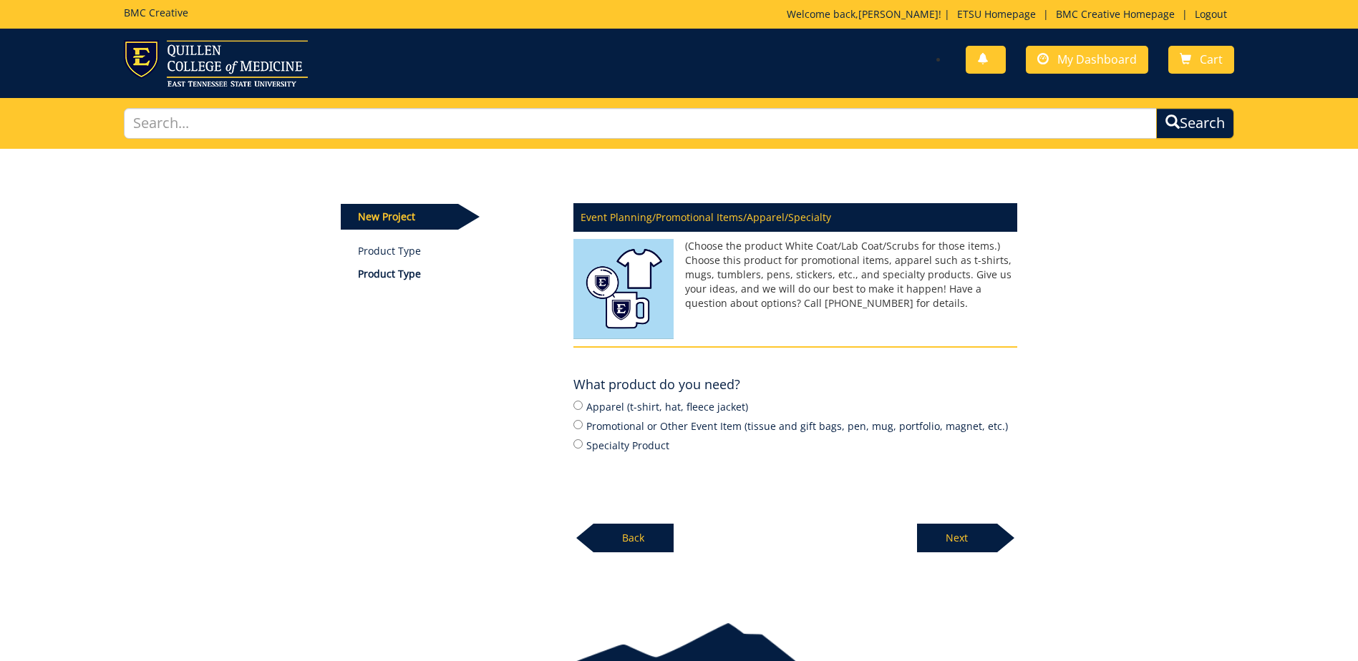
click at [655, 533] on p "Back" at bounding box center [633, 538] width 80 height 29
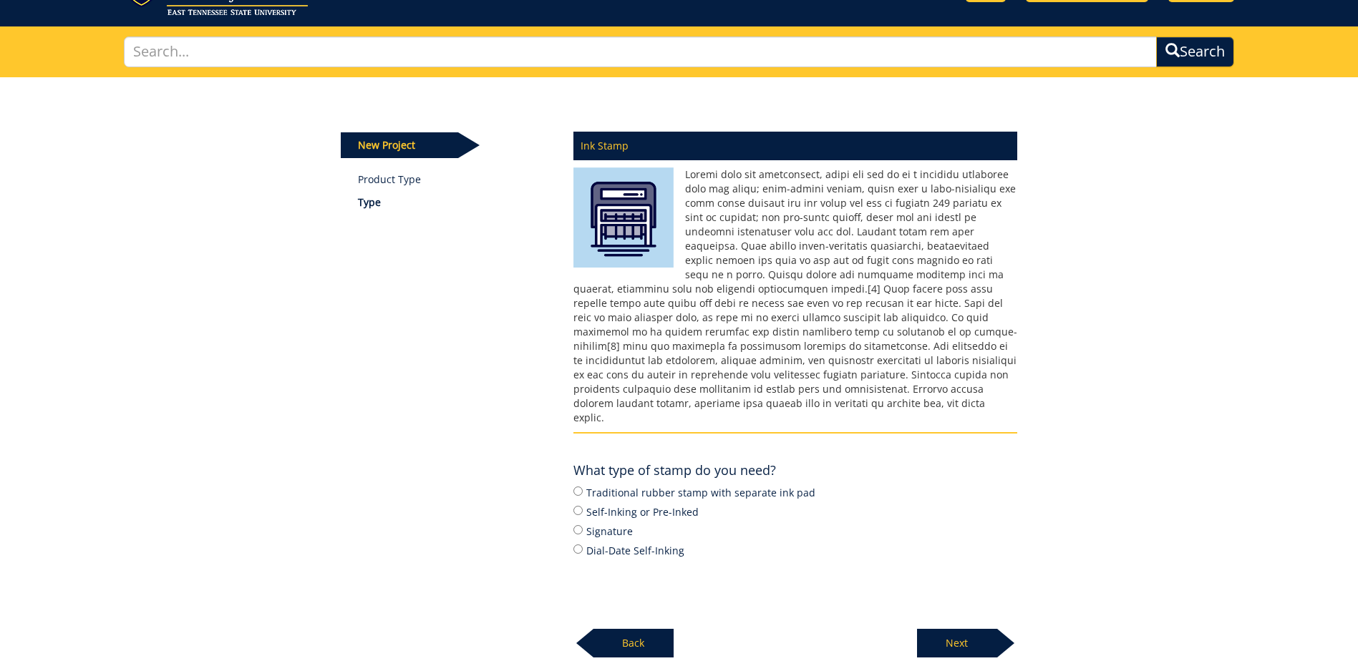
scroll to position [143, 0]
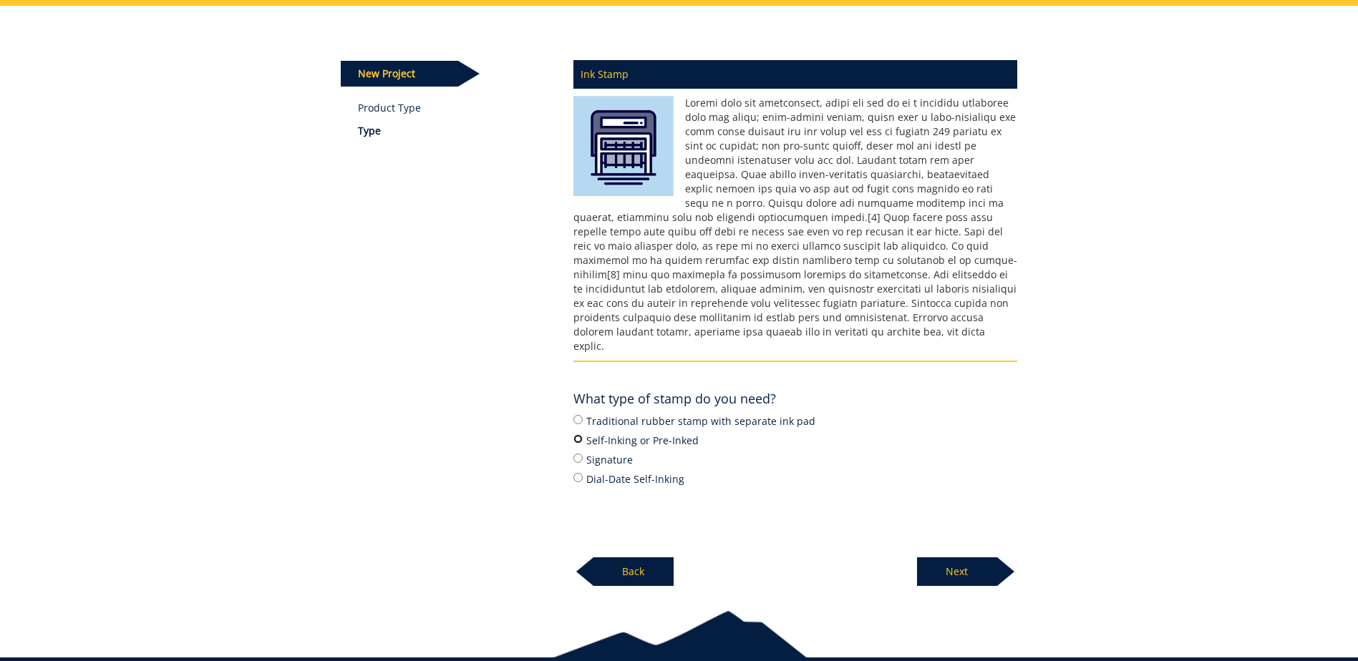
click at [580, 434] on input "Self-Inking or Pre-Inked" at bounding box center [577, 438] width 9 height 9
radio input "true"
click at [580, 454] on input "Signature" at bounding box center [577, 458] width 9 height 9
radio input "true"
click at [580, 434] on input "Self-Inking or Pre-Inked" at bounding box center [577, 438] width 9 height 9
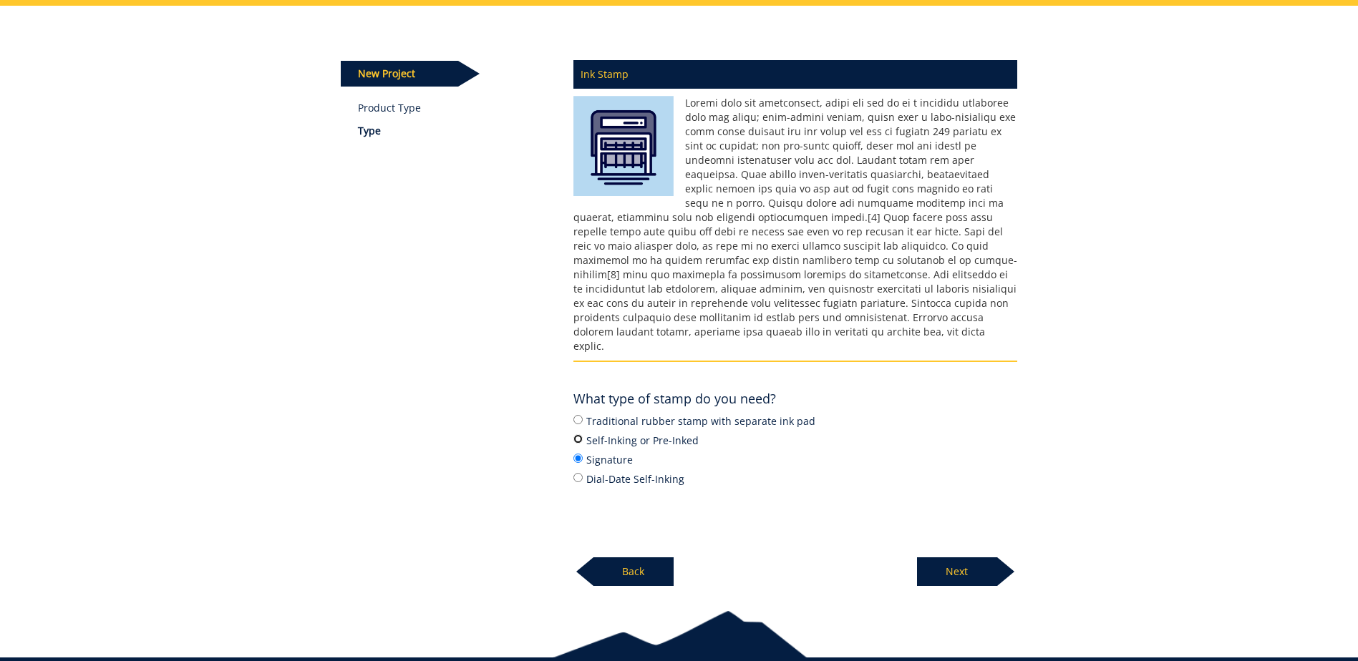
radio input "true"
click at [951, 562] on p "Next" at bounding box center [957, 571] width 80 height 29
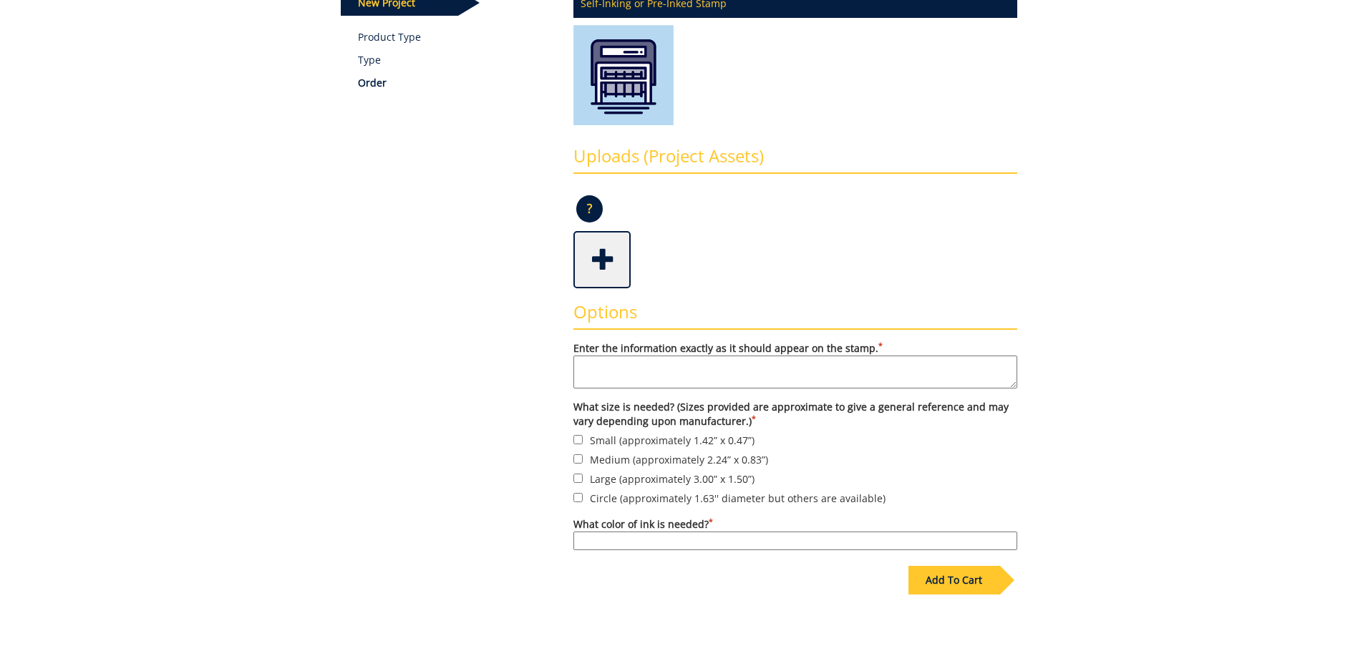
scroll to position [286, 0]
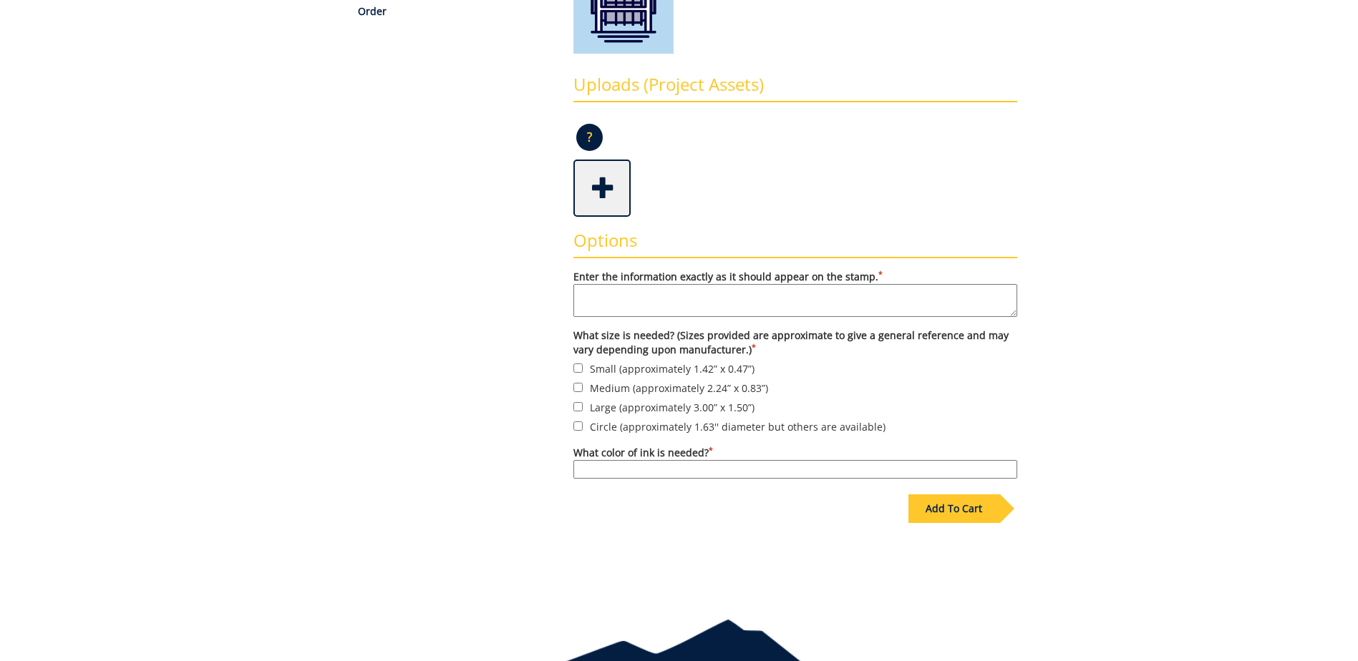
click at [656, 291] on textarea "Enter the information exactly as it should appear on the stamp. *" at bounding box center [795, 300] width 444 height 33
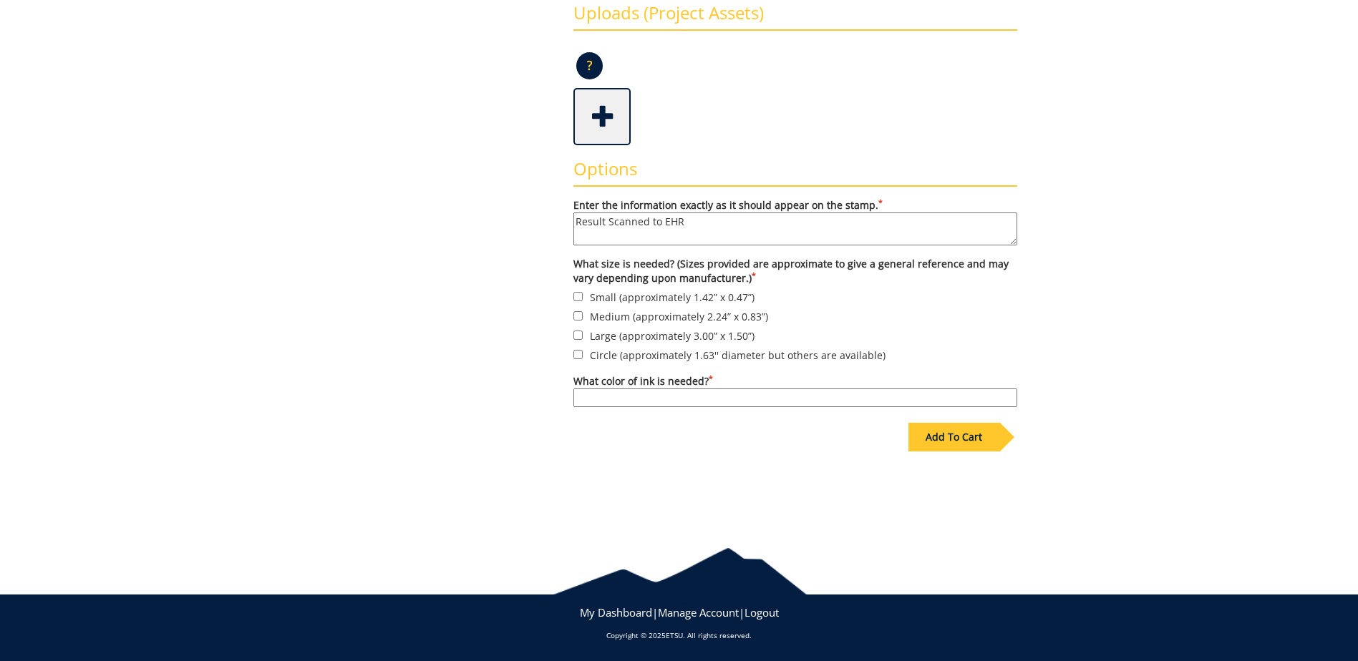
scroll to position [0, 0]
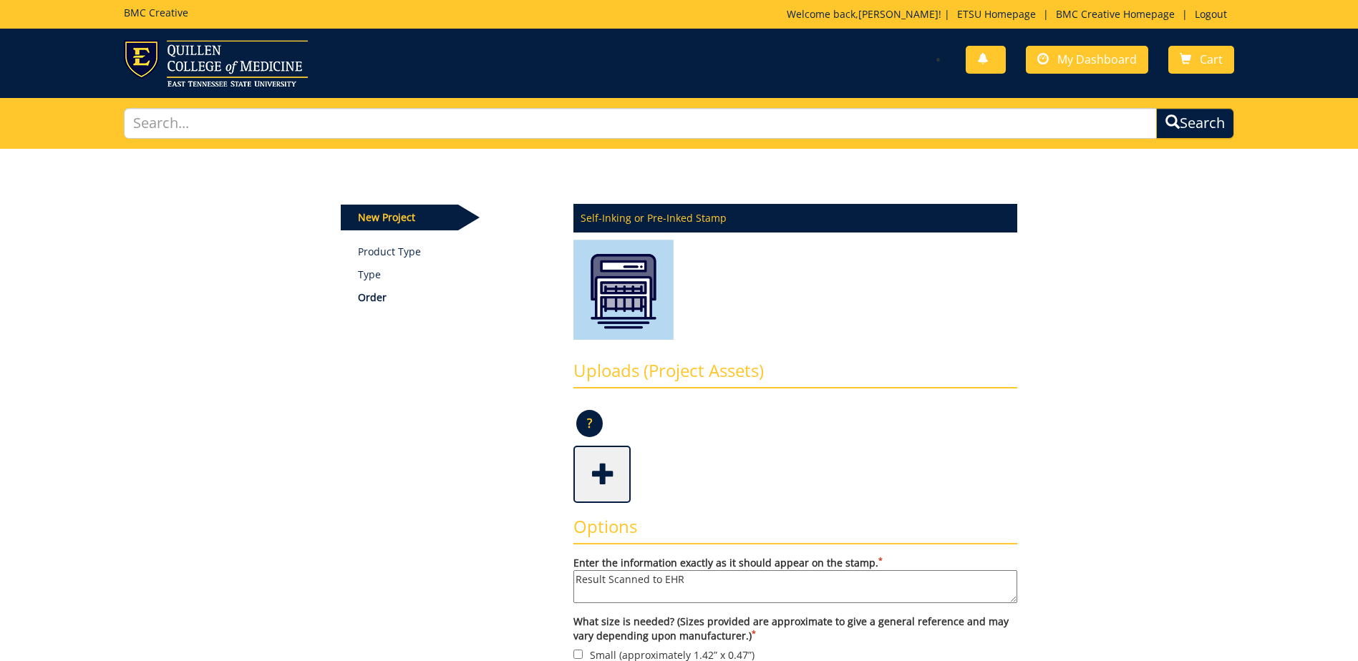
type textarea "Result Scanned to EHR"
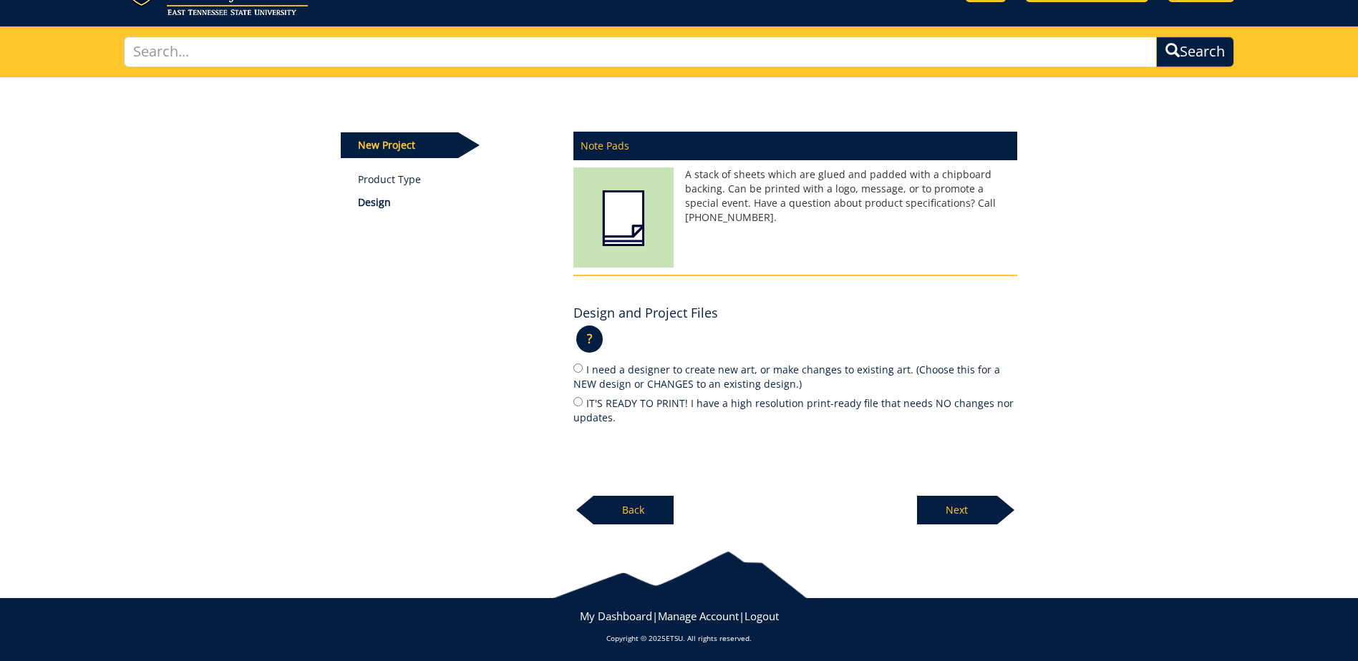
scroll to position [76, 0]
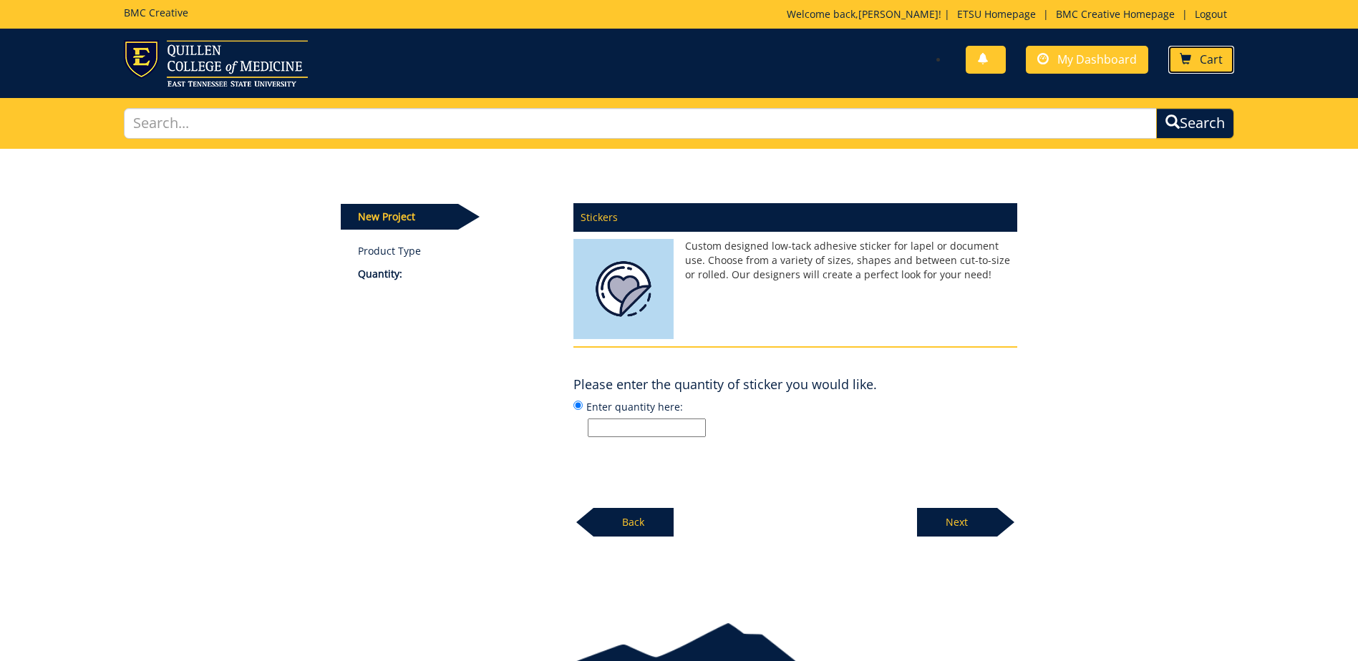
click at [1182, 55] on span at bounding box center [1184, 59] width 11 height 11
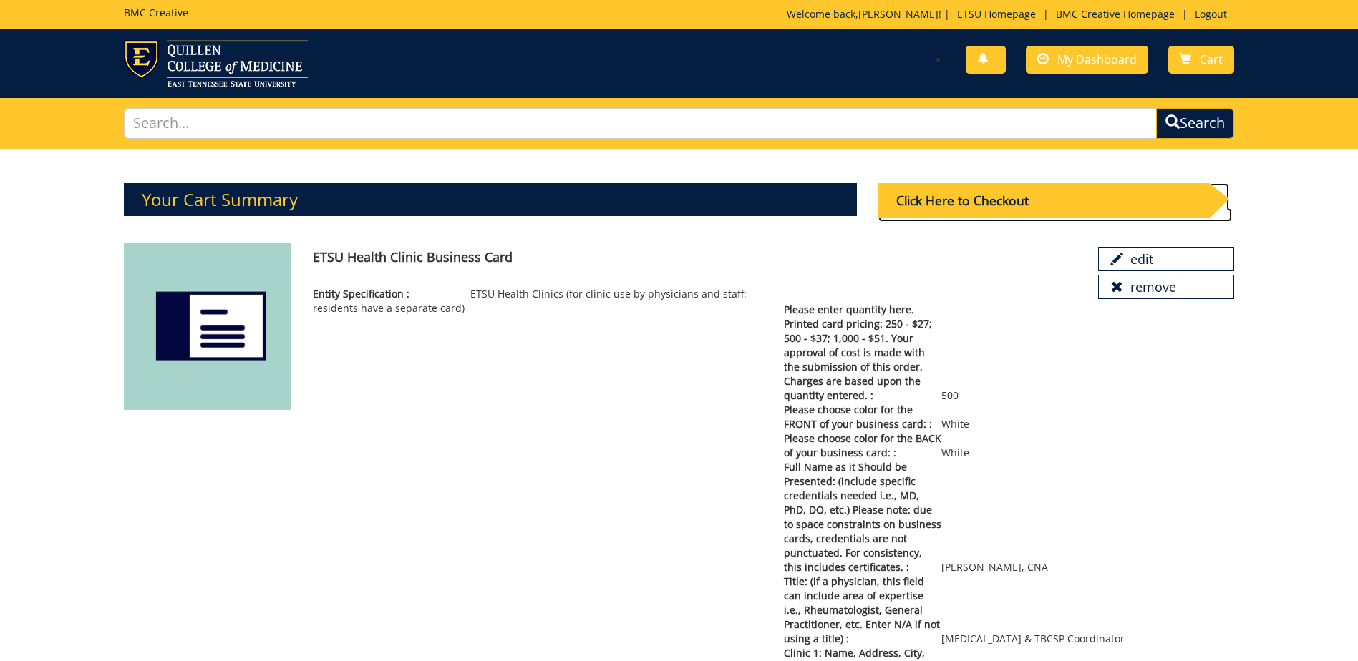
click at [974, 202] on div "Click Here to Checkout" at bounding box center [1043, 200] width 331 height 35
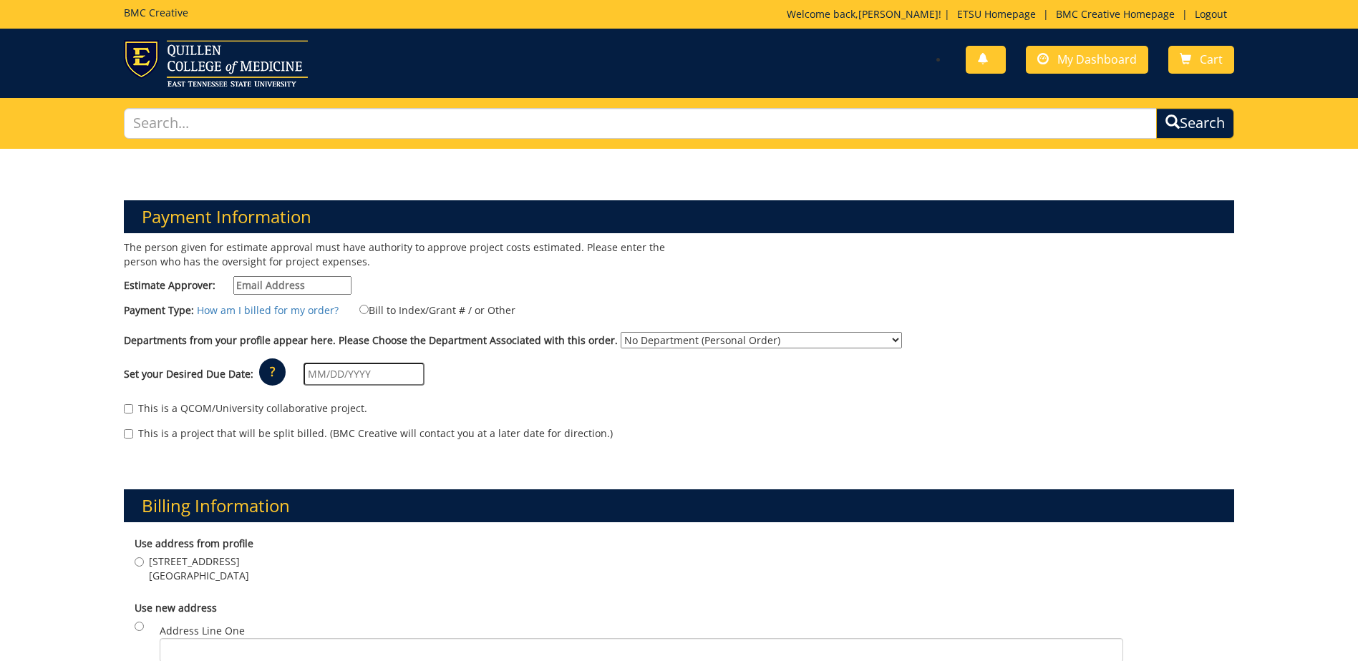
click at [267, 281] on input "Estimate Approver:" at bounding box center [292, 285] width 118 height 19
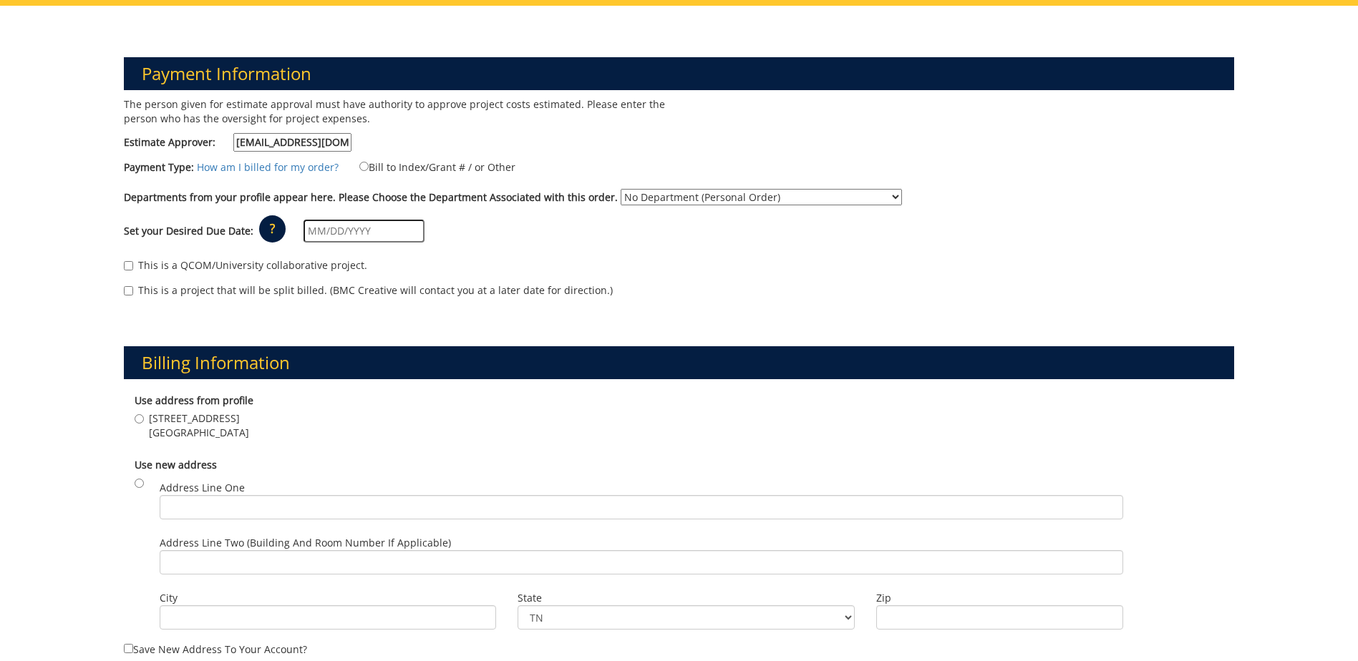
scroll to position [286, 0]
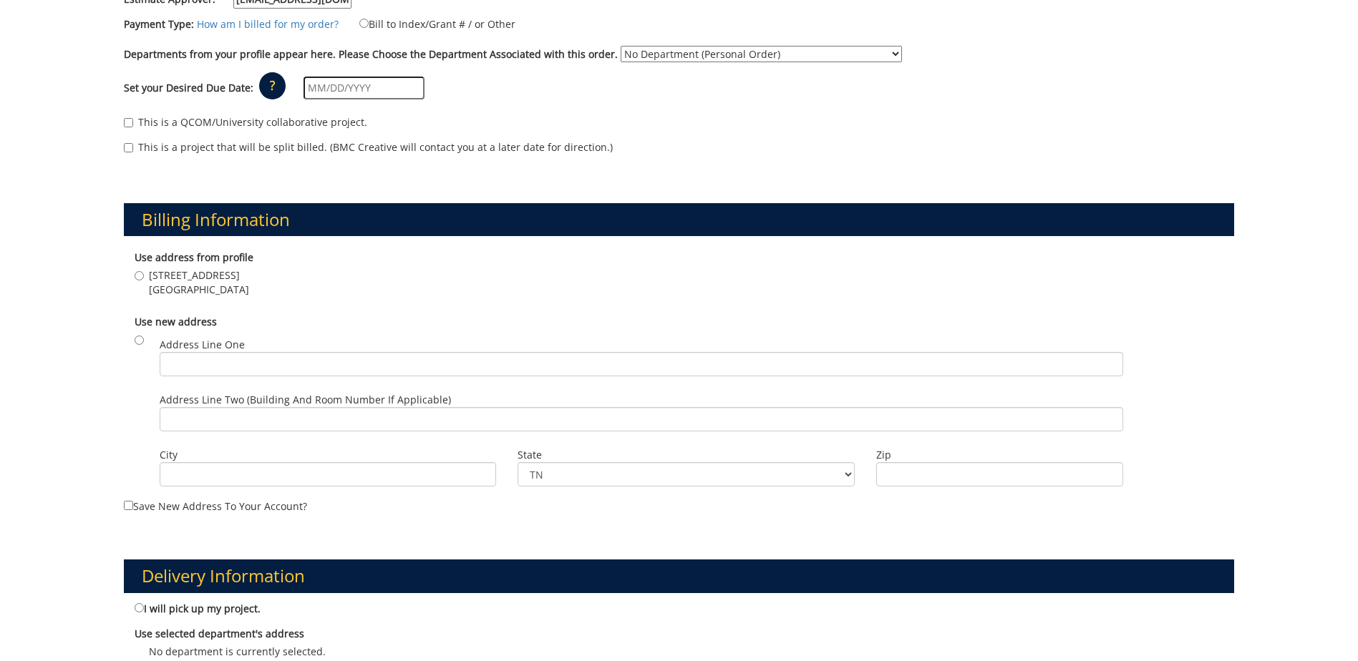
type input "[EMAIL_ADDRESS][DOMAIN_NAME]"
click at [138, 274] on input "2151 Century Lane Johnson City , TN 37604" at bounding box center [139, 275] width 9 height 9
radio input "true"
click at [140, 338] on input "radio" at bounding box center [139, 340] width 9 height 9
radio input "true"
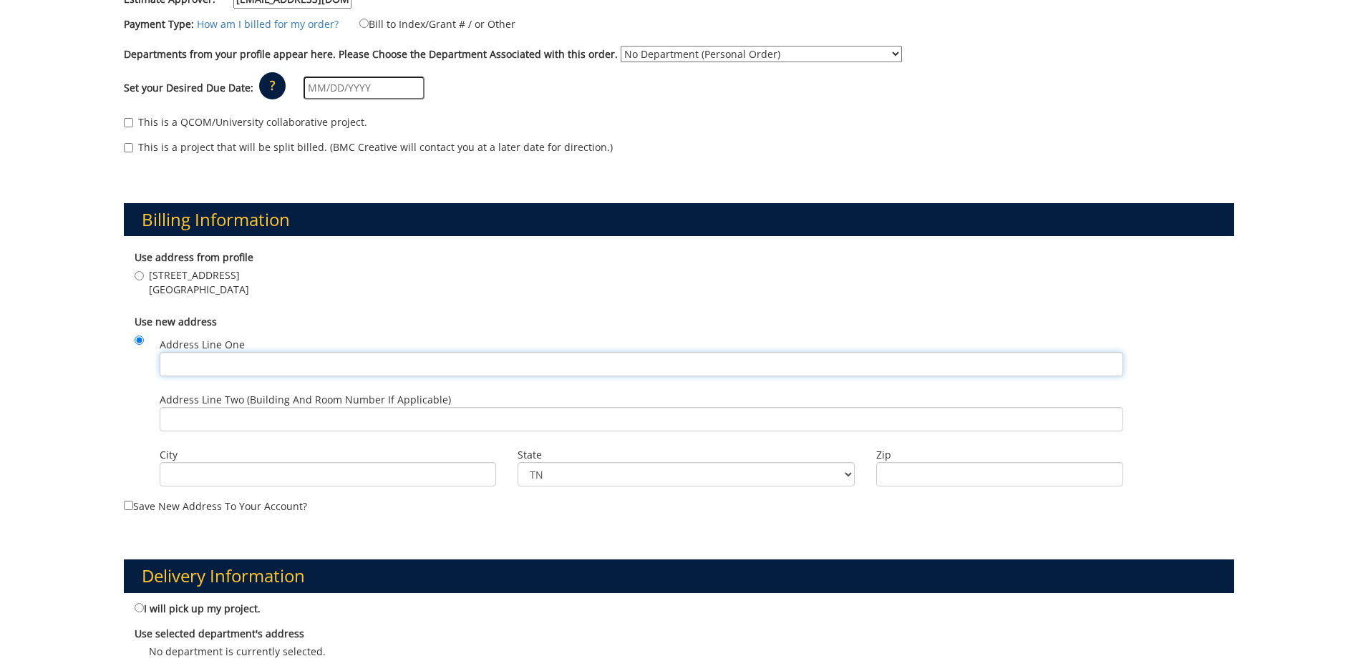
click at [198, 358] on input "Address Line One" at bounding box center [641, 364] width 963 height 24
type input "1018 Piedmont Ave"
type input "Bristol"
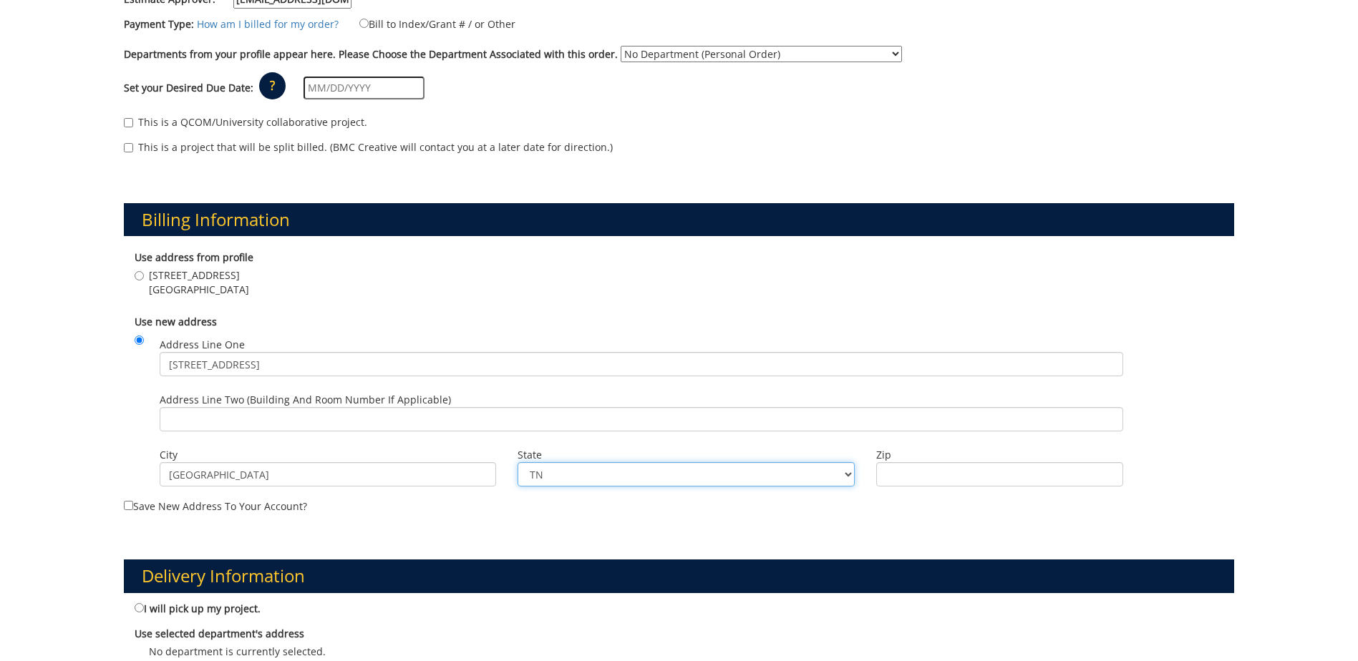
select select "174"
type input "24201"
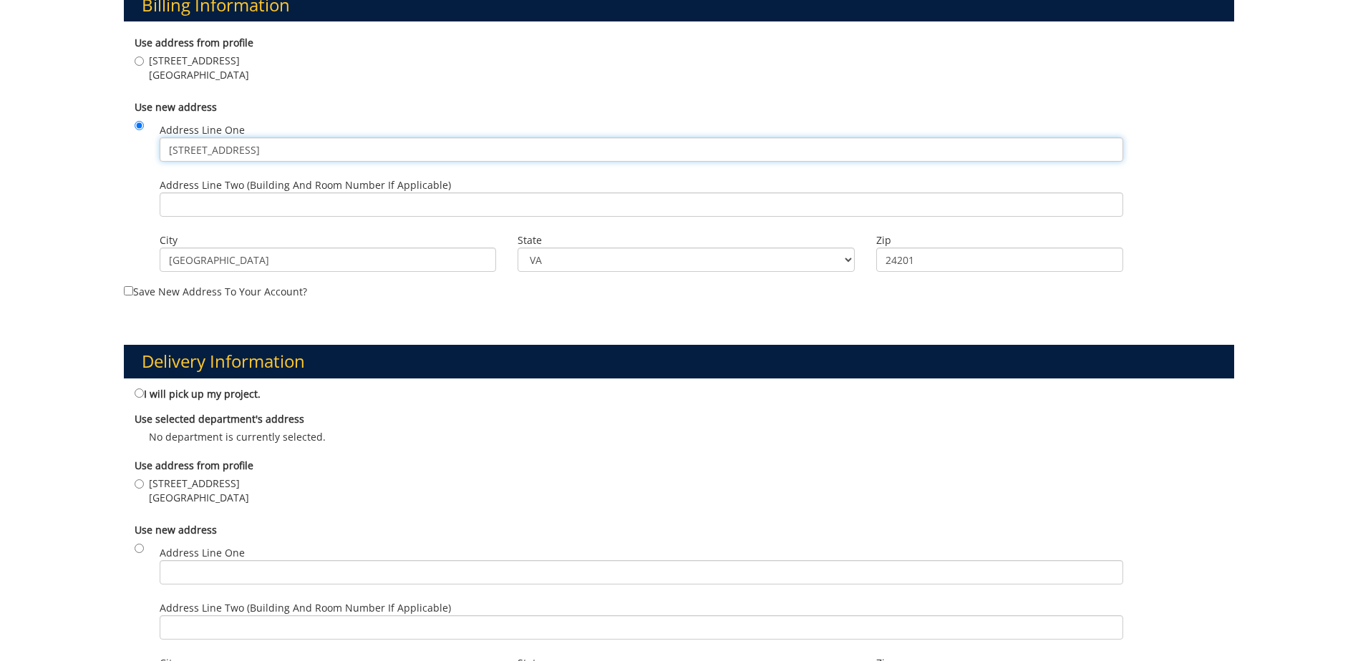
scroll to position [572, 0]
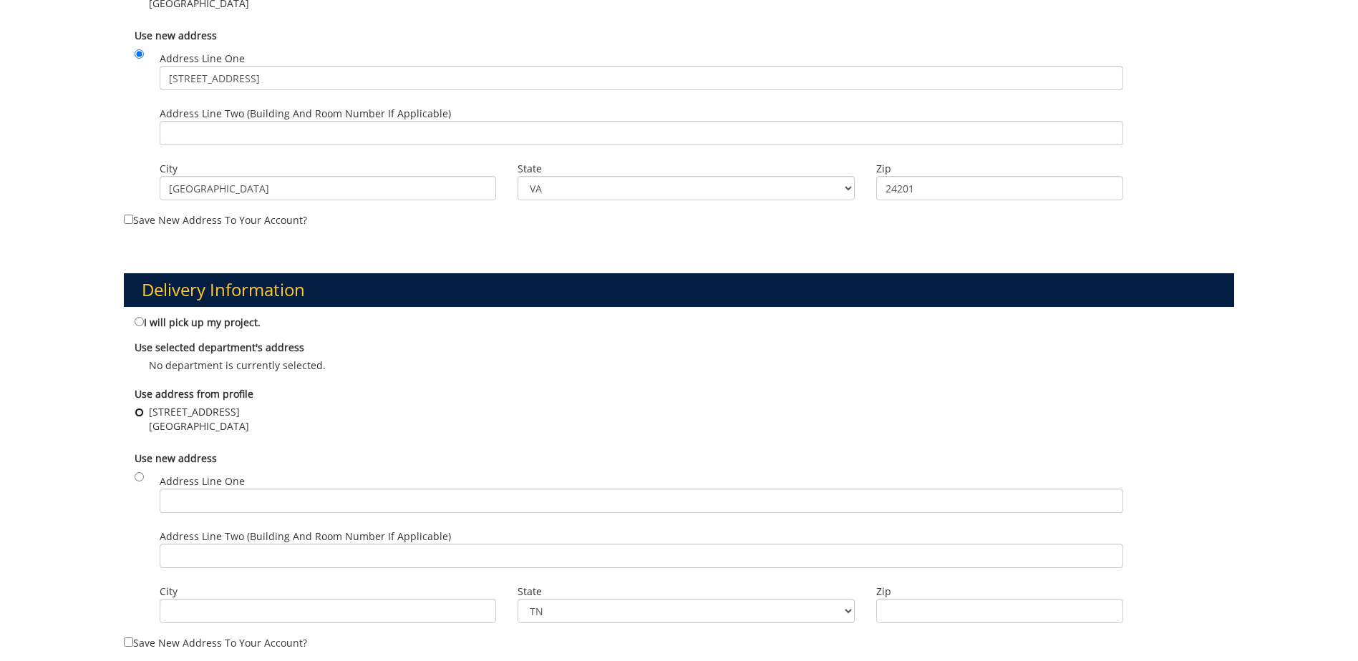
click at [140, 411] on input "2151 Century Lane Johnson City , TN 37604" at bounding box center [139, 412] width 9 height 9
radio input "true"
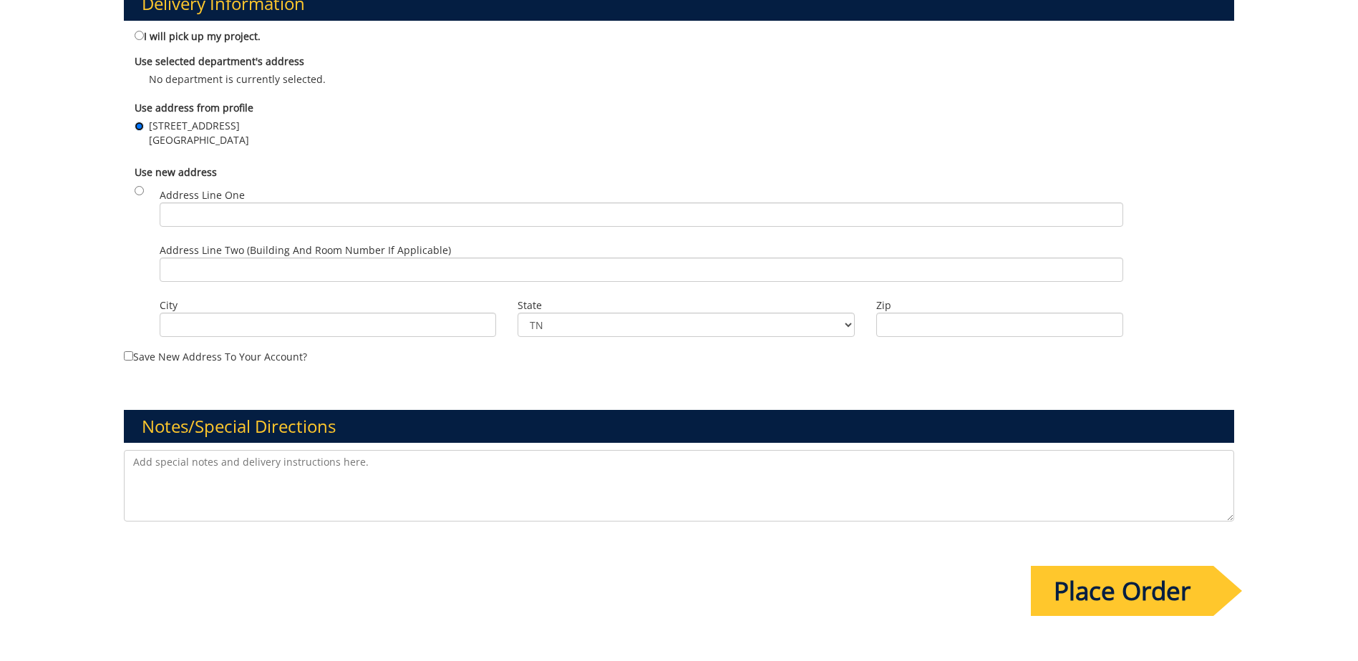
scroll to position [930, 0]
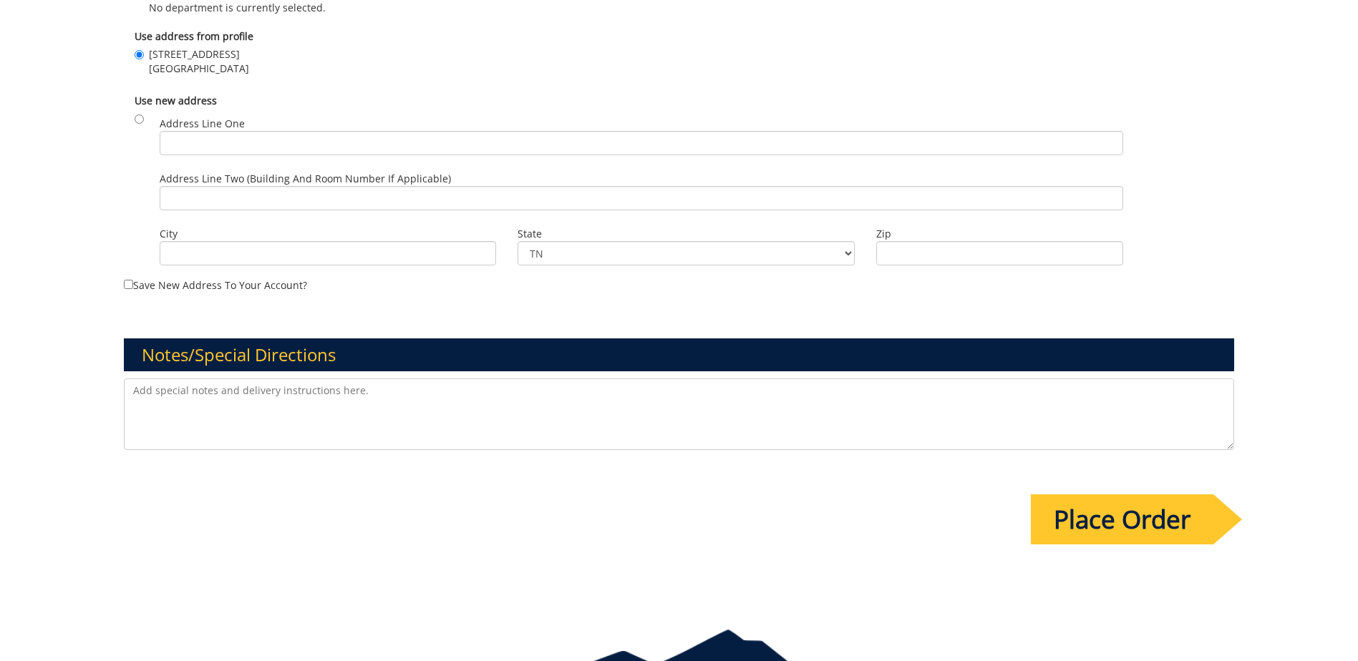
click at [1156, 525] on input "Place Order" at bounding box center [1121, 519] width 182 height 50
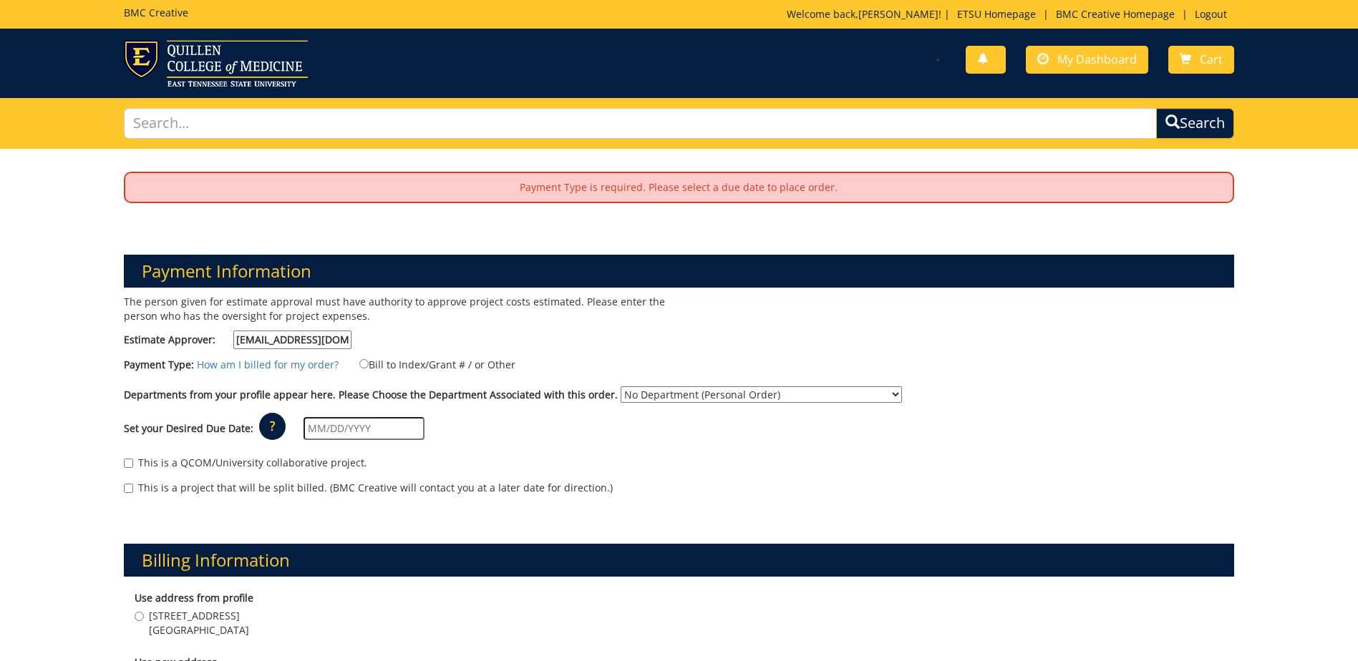
click at [701, 391] on select "No Department (Personal Order) Other ETSU Health - Johnson City Community Healt…" at bounding box center [760, 394] width 281 height 16
click at [620, 386] on select "No Department (Personal Order) Other ETSU Health - Johnson City Community Healt…" at bounding box center [760, 394] width 281 height 16
click at [359, 364] on input "Bill to Index/Grant # / or Other" at bounding box center [363, 363] width 9 height 9
radio input "true"
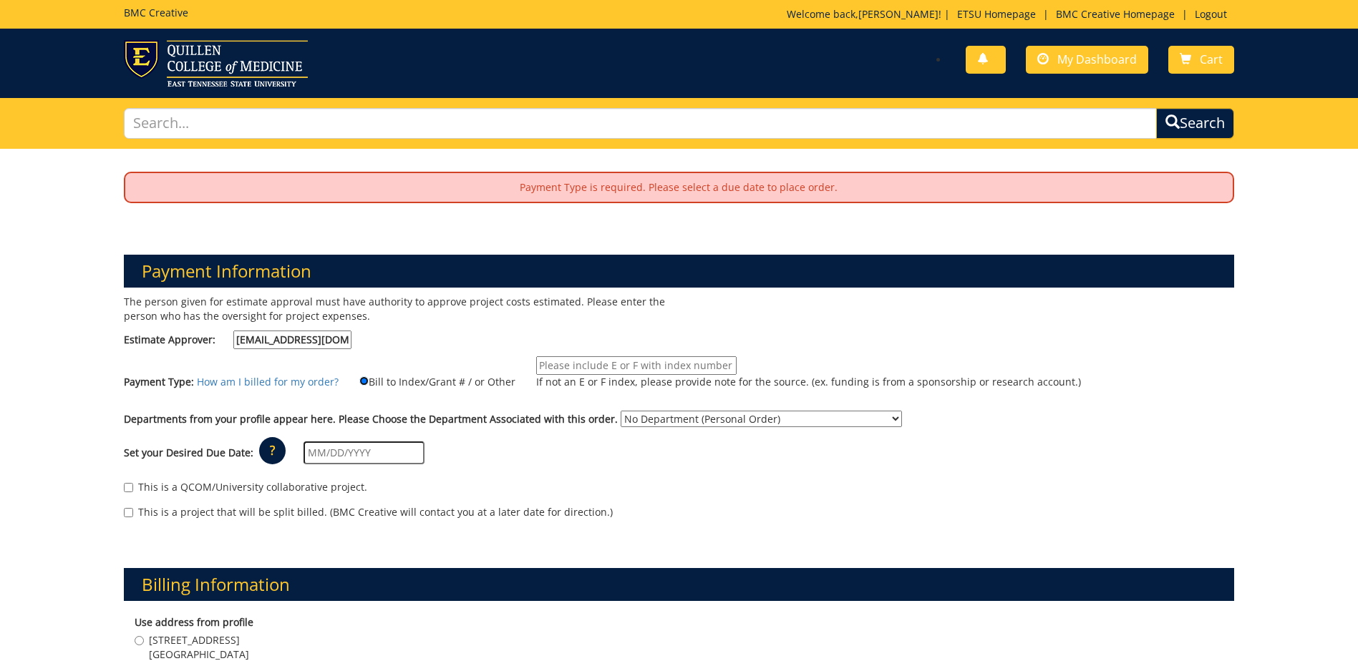
scroll to position [72, 0]
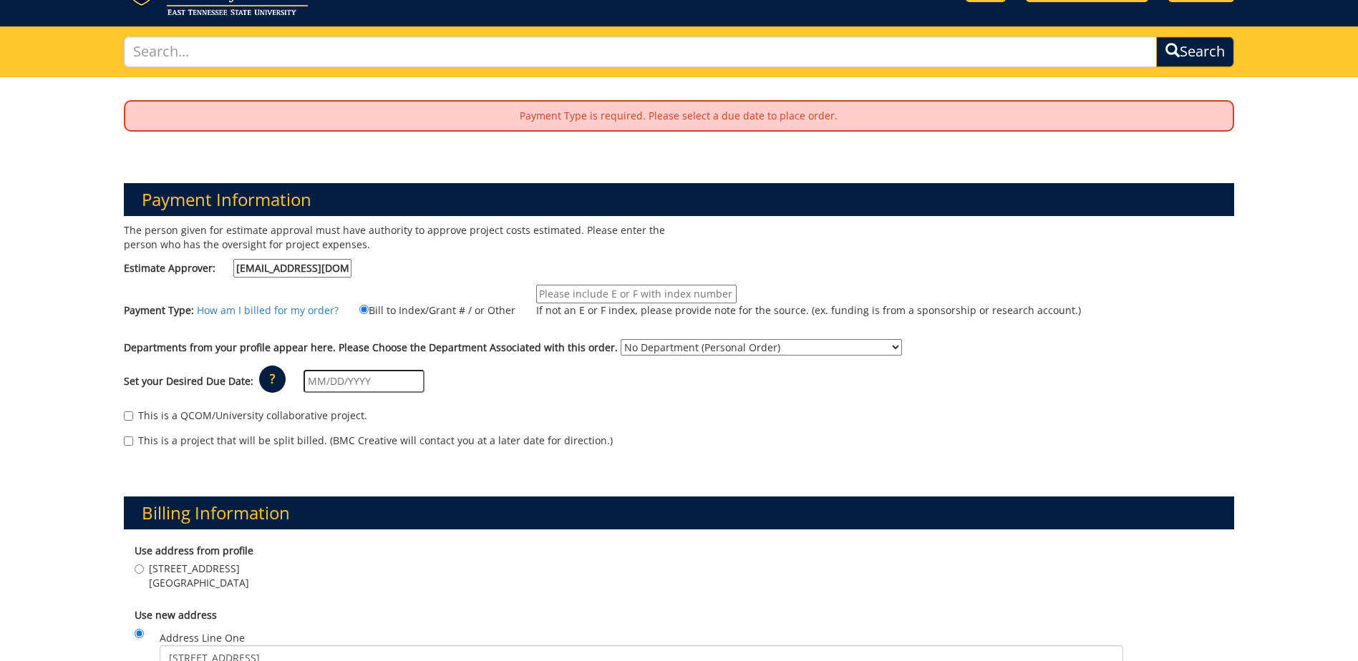
click at [309, 377] on input "text" at bounding box center [363, 381] width 121 height 23
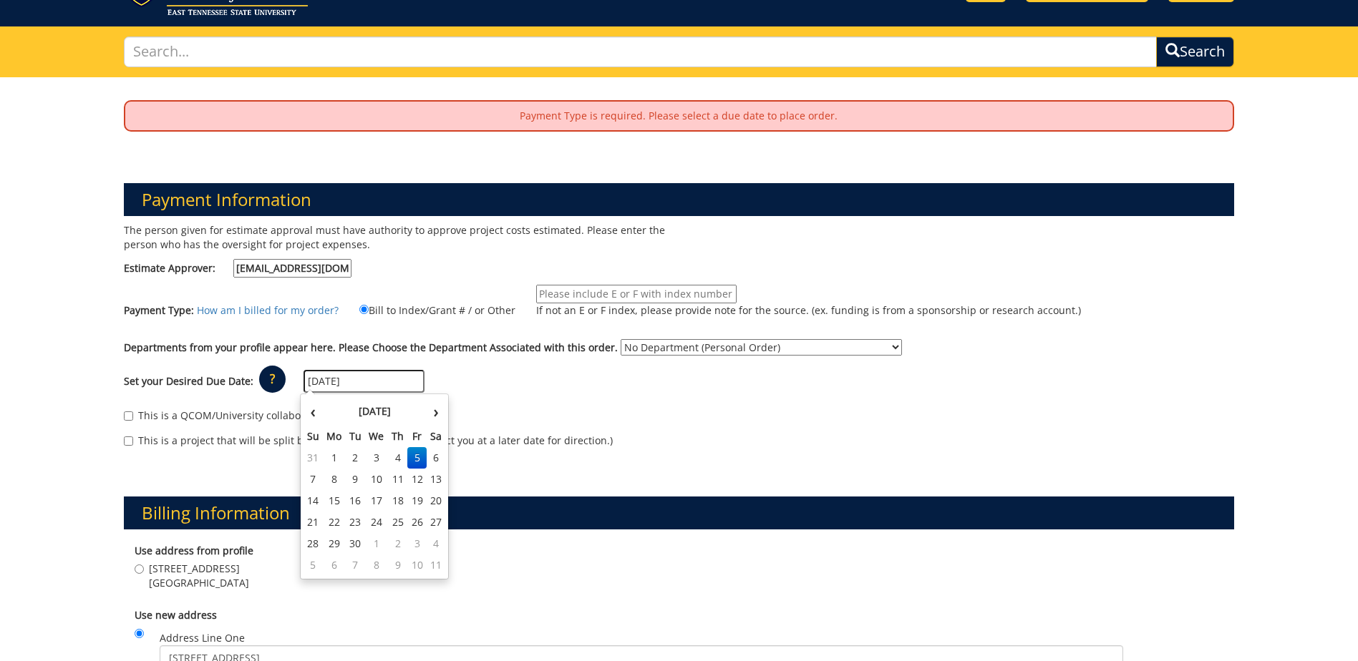
type input "09/05/2025"
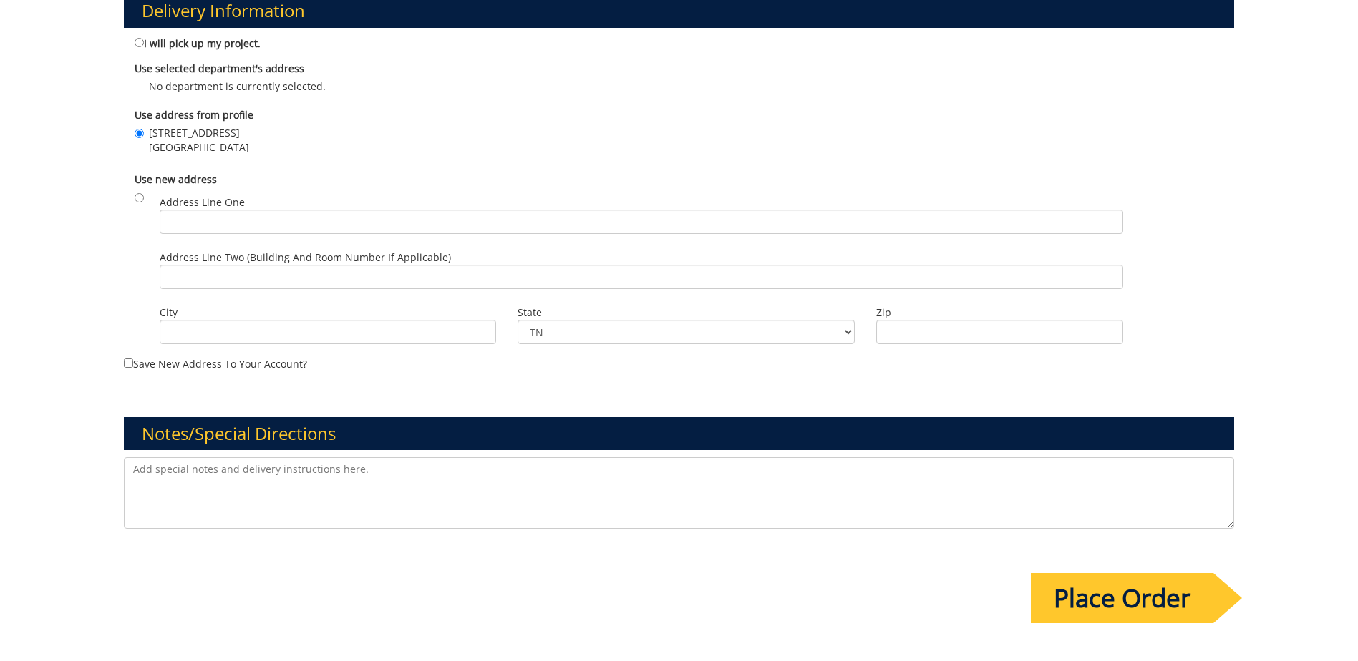
scroll to position [1073, 0]
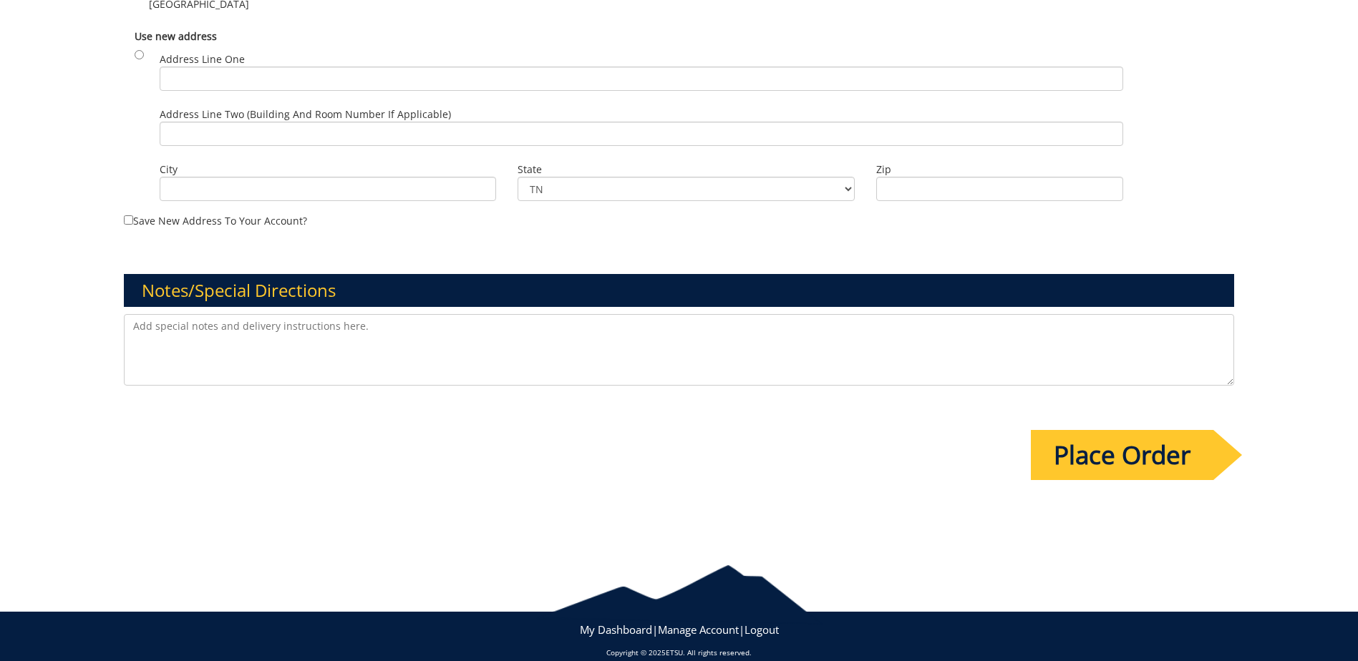
click at [1129, 452] on input "Place Order" at bounding box center [1121, 455] width 182 height 50
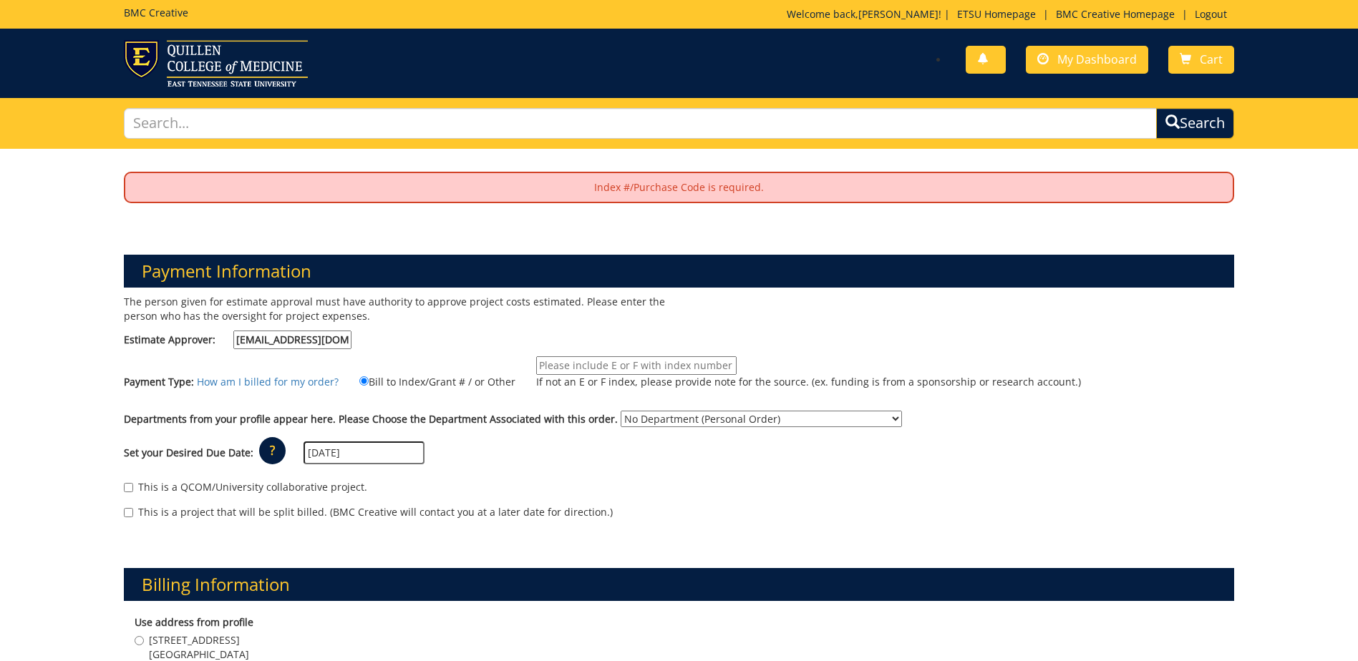
click at [715, 365] on input "If not an E or F index, please provide note for the source. (ex. funding is fro…" at bounding box center [636, 365] width 200 height 19
type input "N/A- Personal Order"
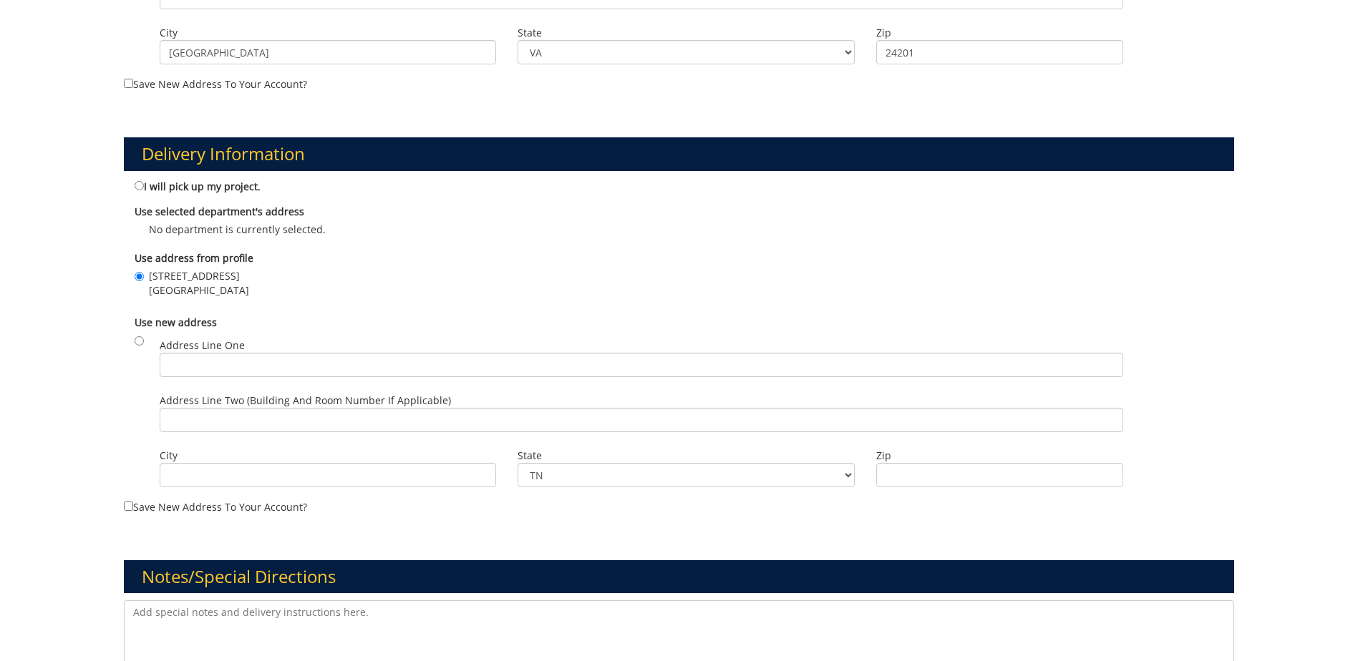
scroll to position [1091, 0]
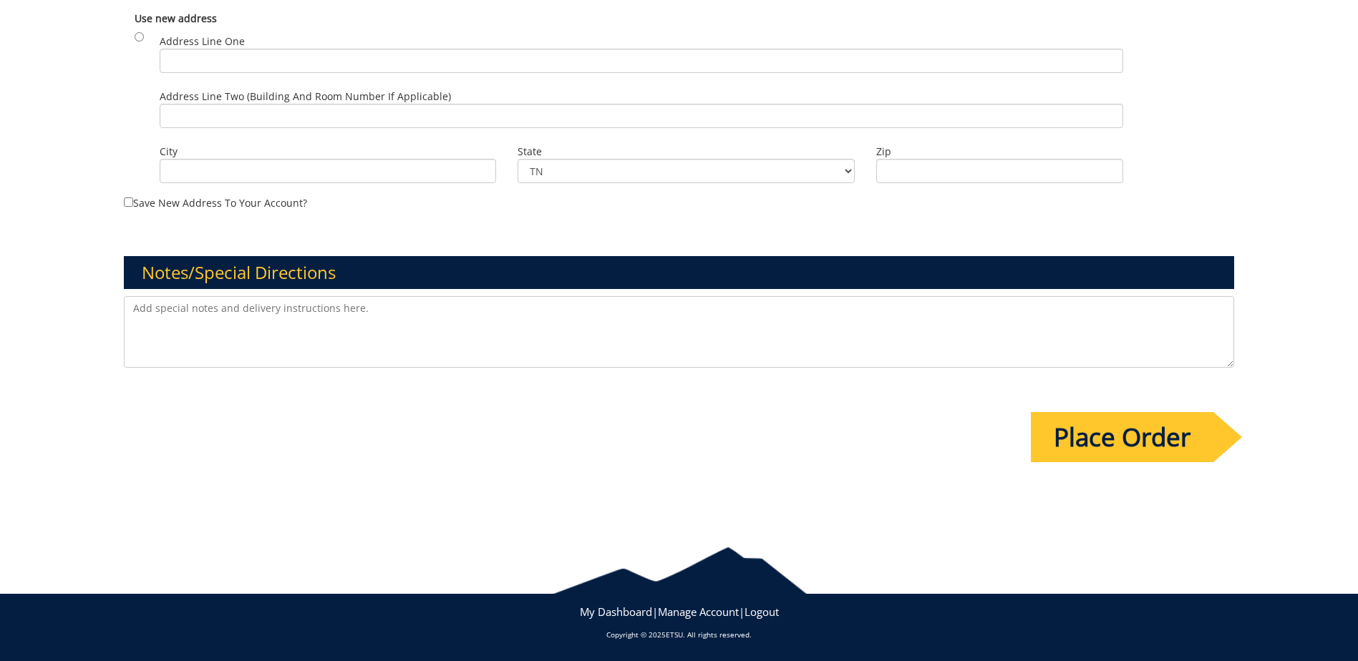
click at [1075, 440] on input "Place Order" at bounding box center [1121, 437] width 182 height 50
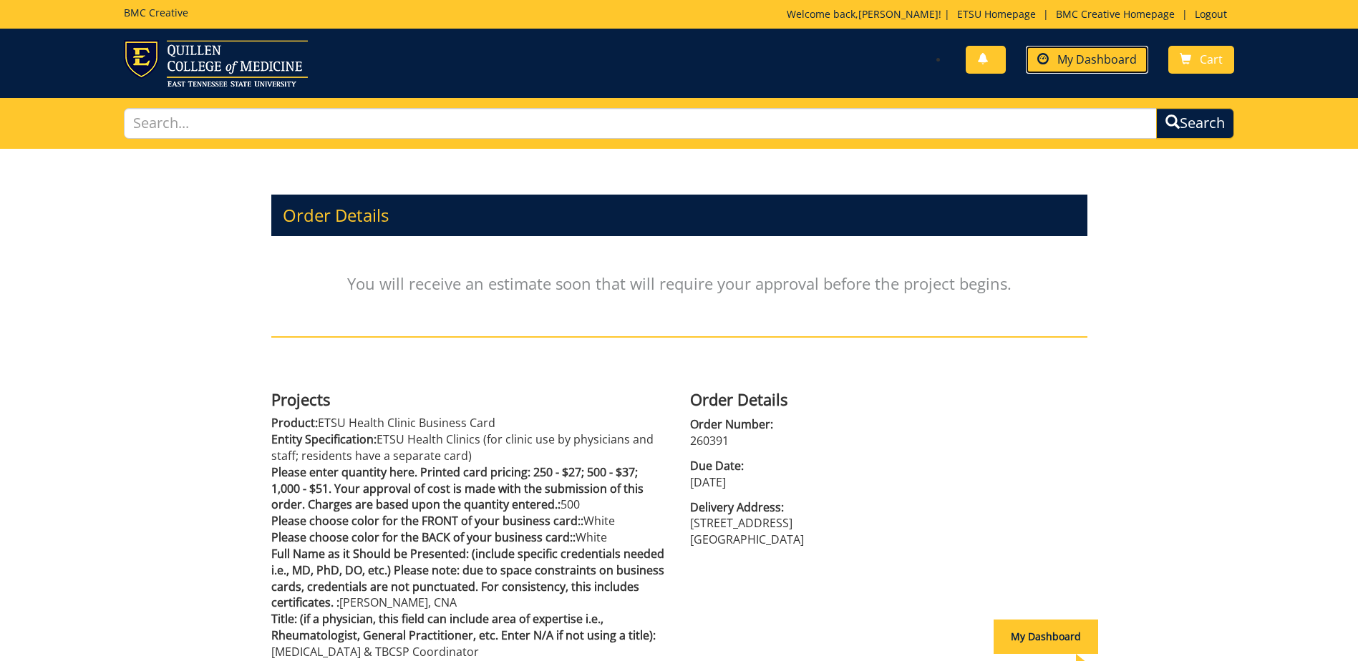
click at [1109, 58] on span "My Dashboard" at bounding box center [1096, 60] width 79 height 16
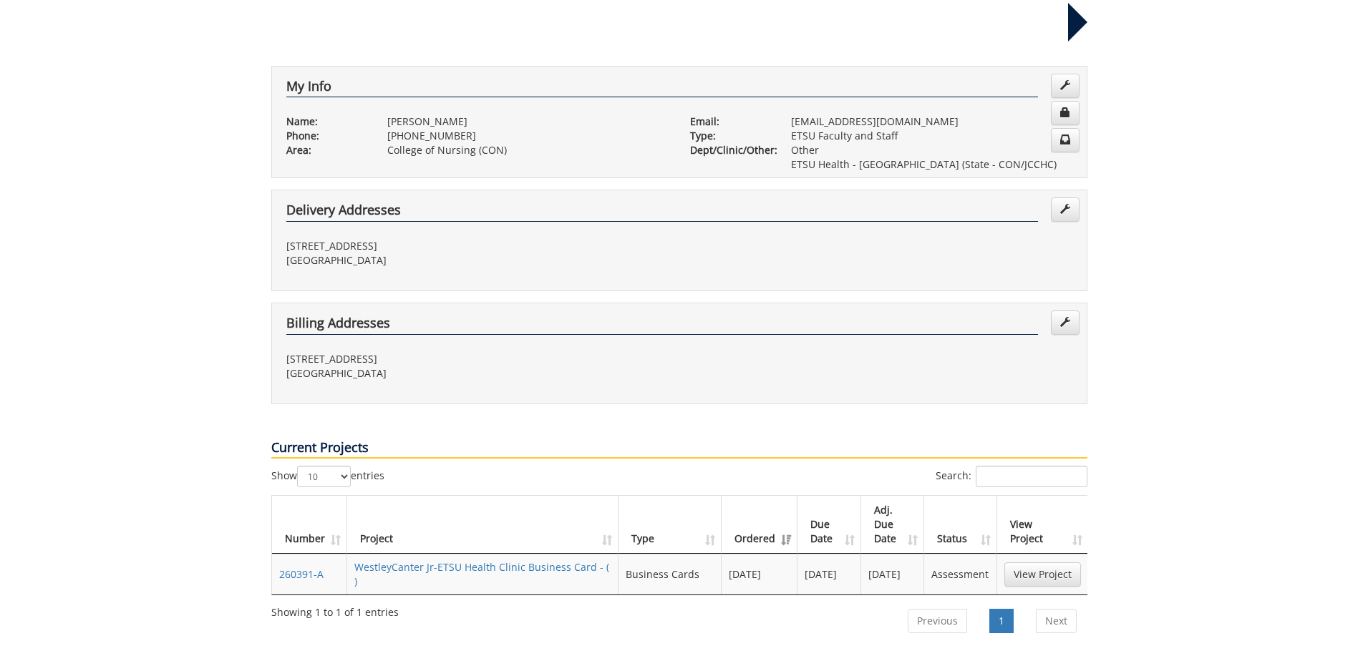
scroll to position [286, 0]
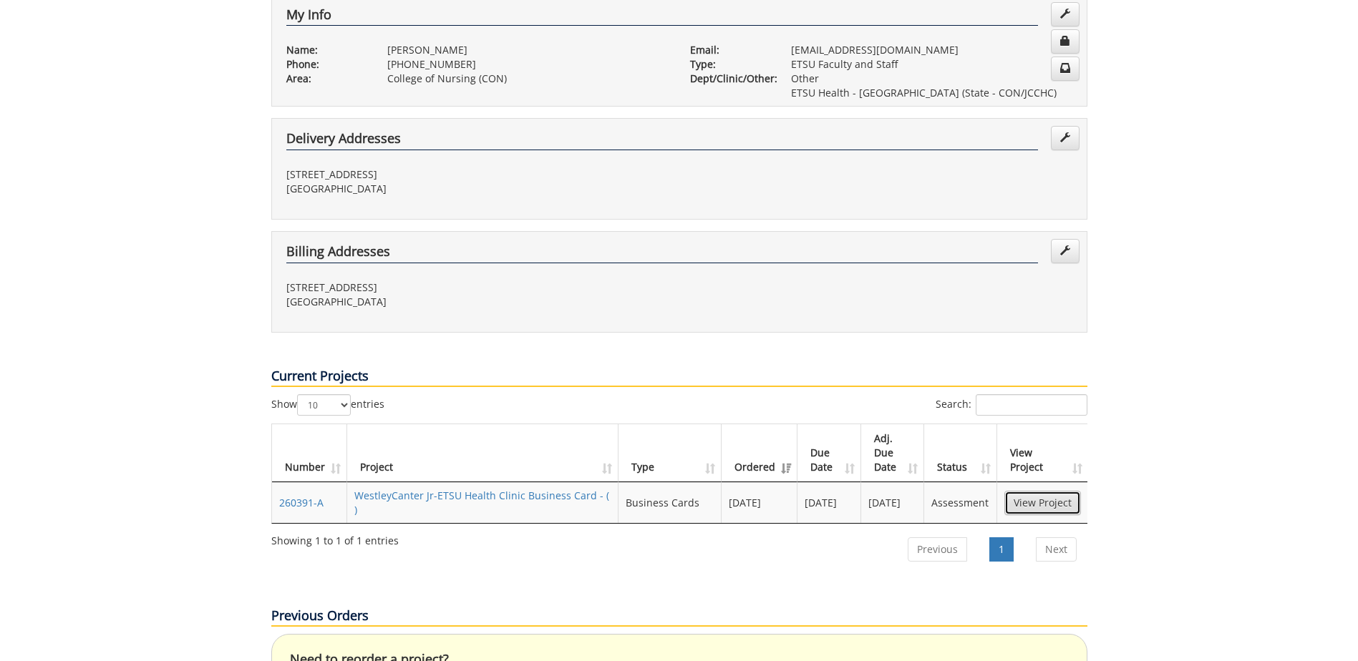
click at [1052, 491] on link "View Project" at bounding box center [1042, 503] width 77 height 24
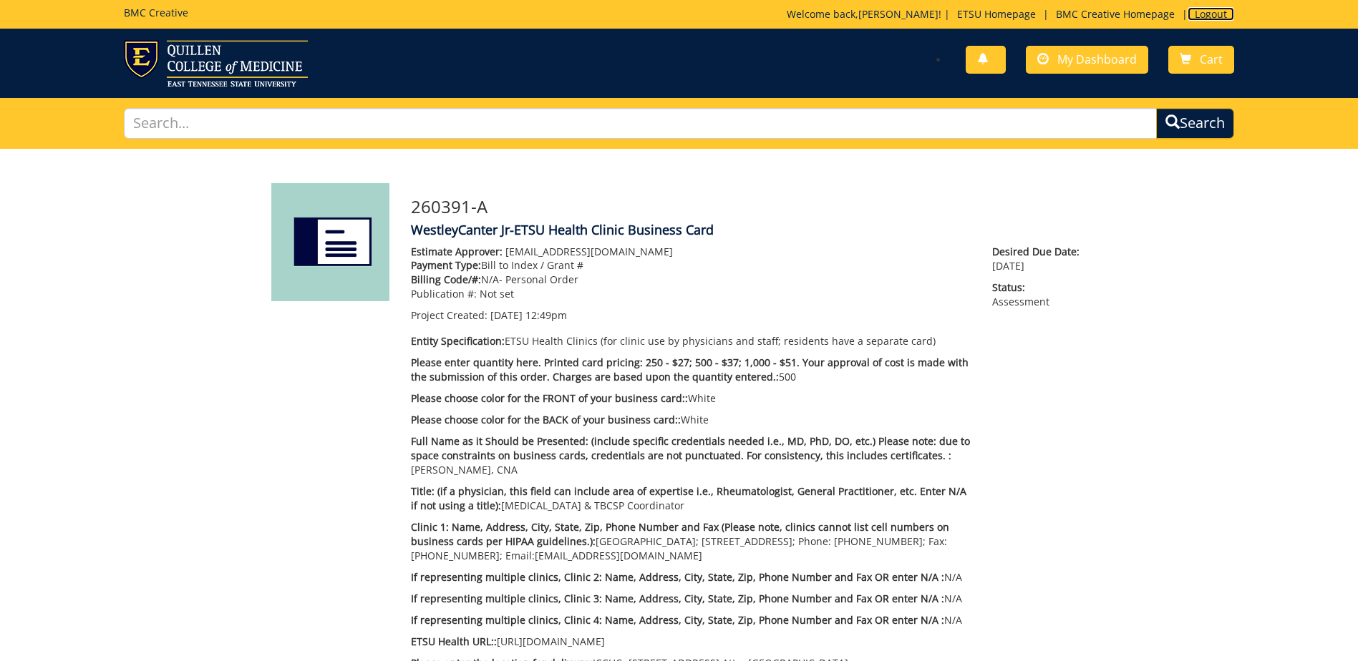
click at [1224, 12] on link "Logout" at bounding box center [1210, 14] width 47 height 14
